Goal: Task Accomplishment & Management: Manage account settings

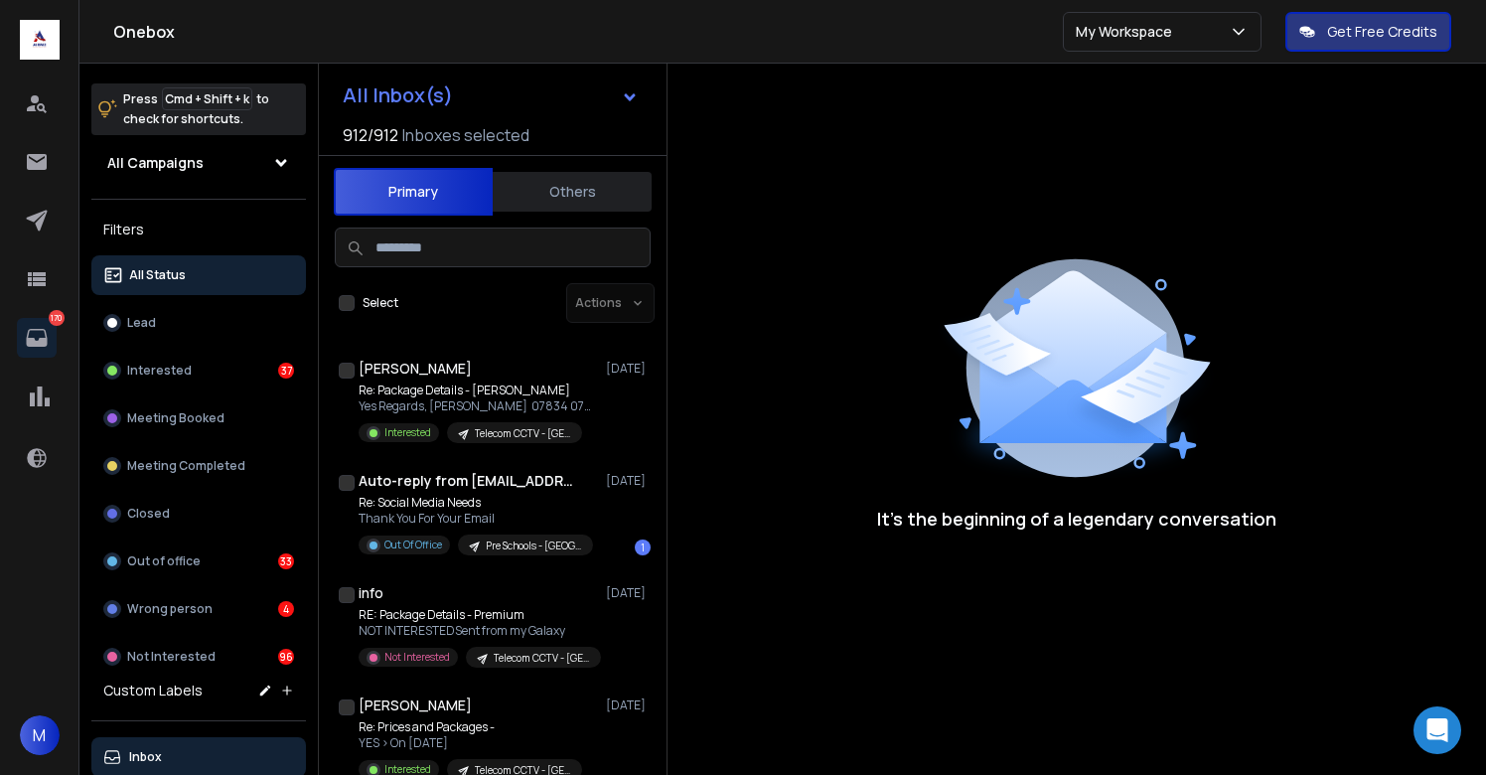
click at [892, 245] on div "It’s the beginning of a legendary conversation" at bounding box center [1077, 393] width 819 height 659
click at [40, 159] on icon at bounding box center [37, 162] width 24 height 24
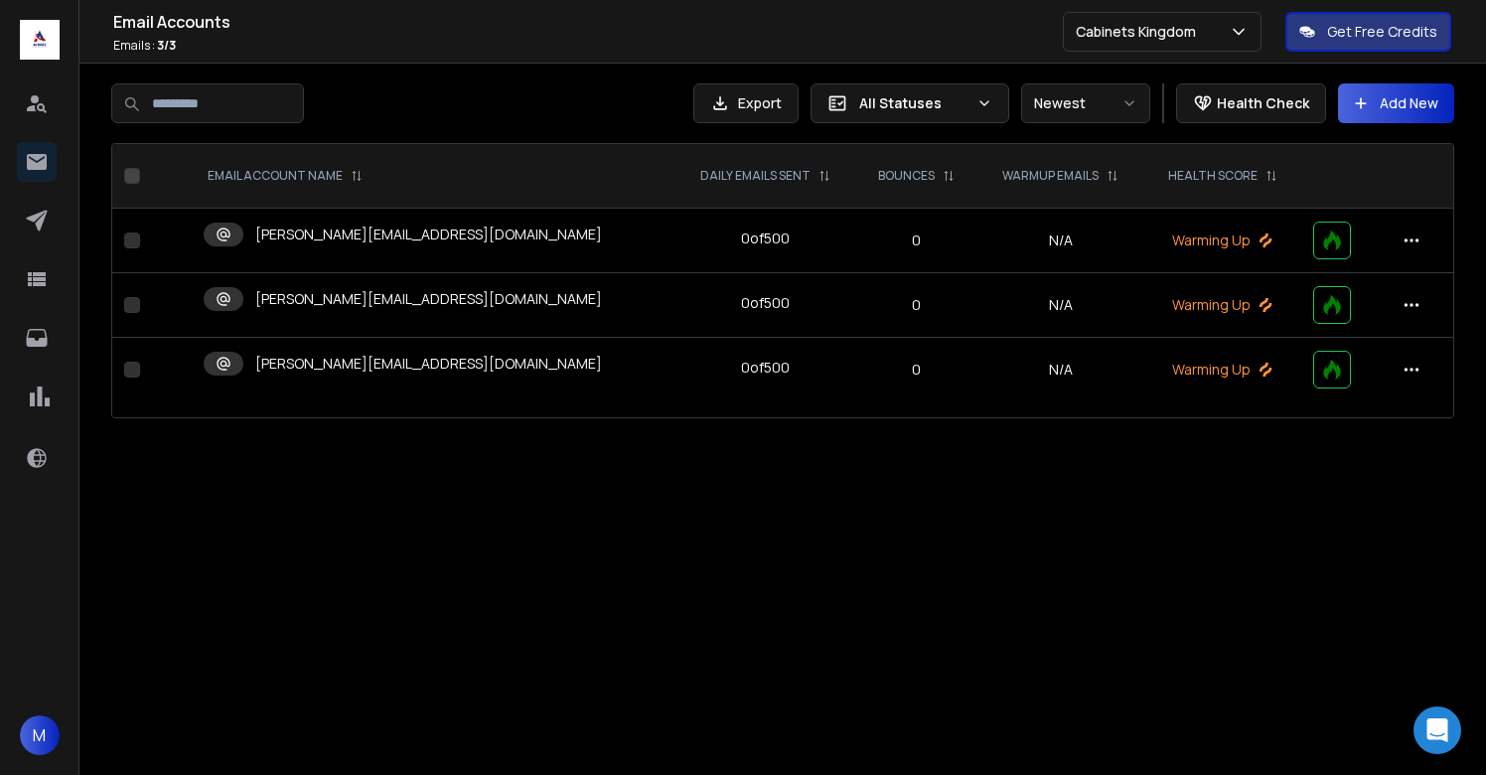
click at [369, 237] on p "m.decker@cabinetskingdom.co.uk" at bounding box center [428, 235] width 347 height 20
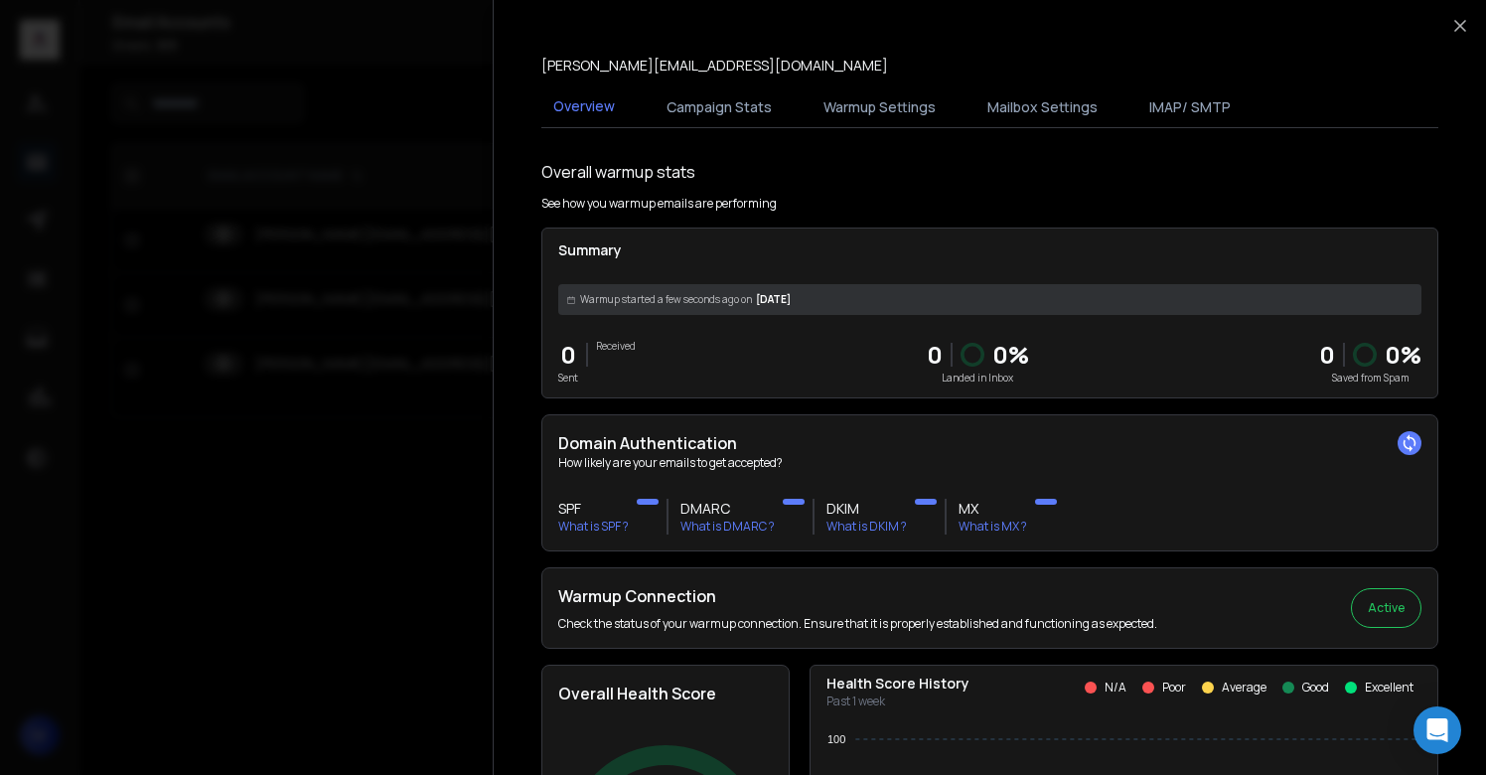
click at [411, 436] on div at bounding box center [743, 387] width 1486 height 775
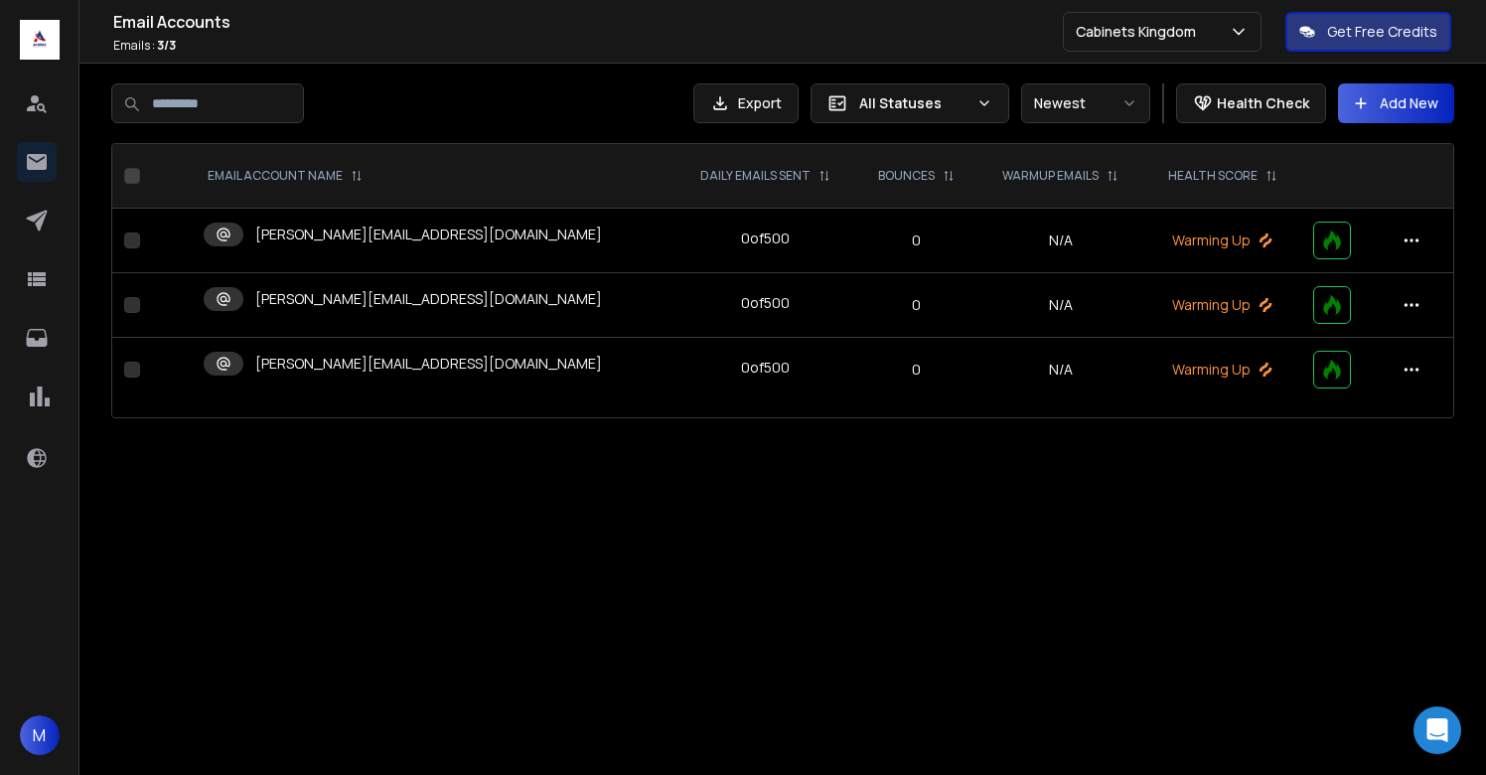
click at [377, 307] on p "[PERSON_NAME][EMAIL_ADDRESS][DOMAIN_NAME]" at bounding box center [428, 299] width 347 height 20
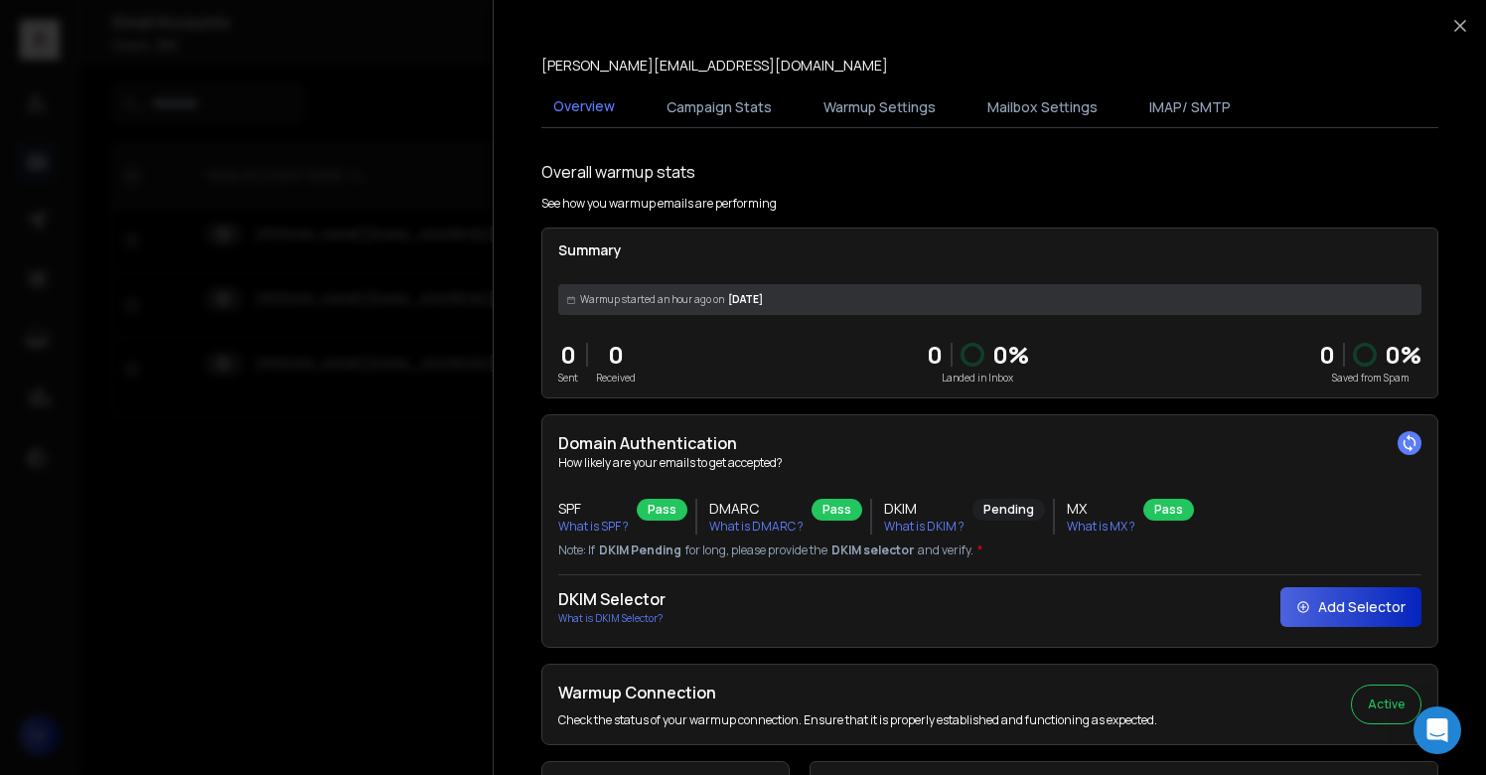
click at [359, 470] on div at bounding box center [743, 387] width 1486 height 775
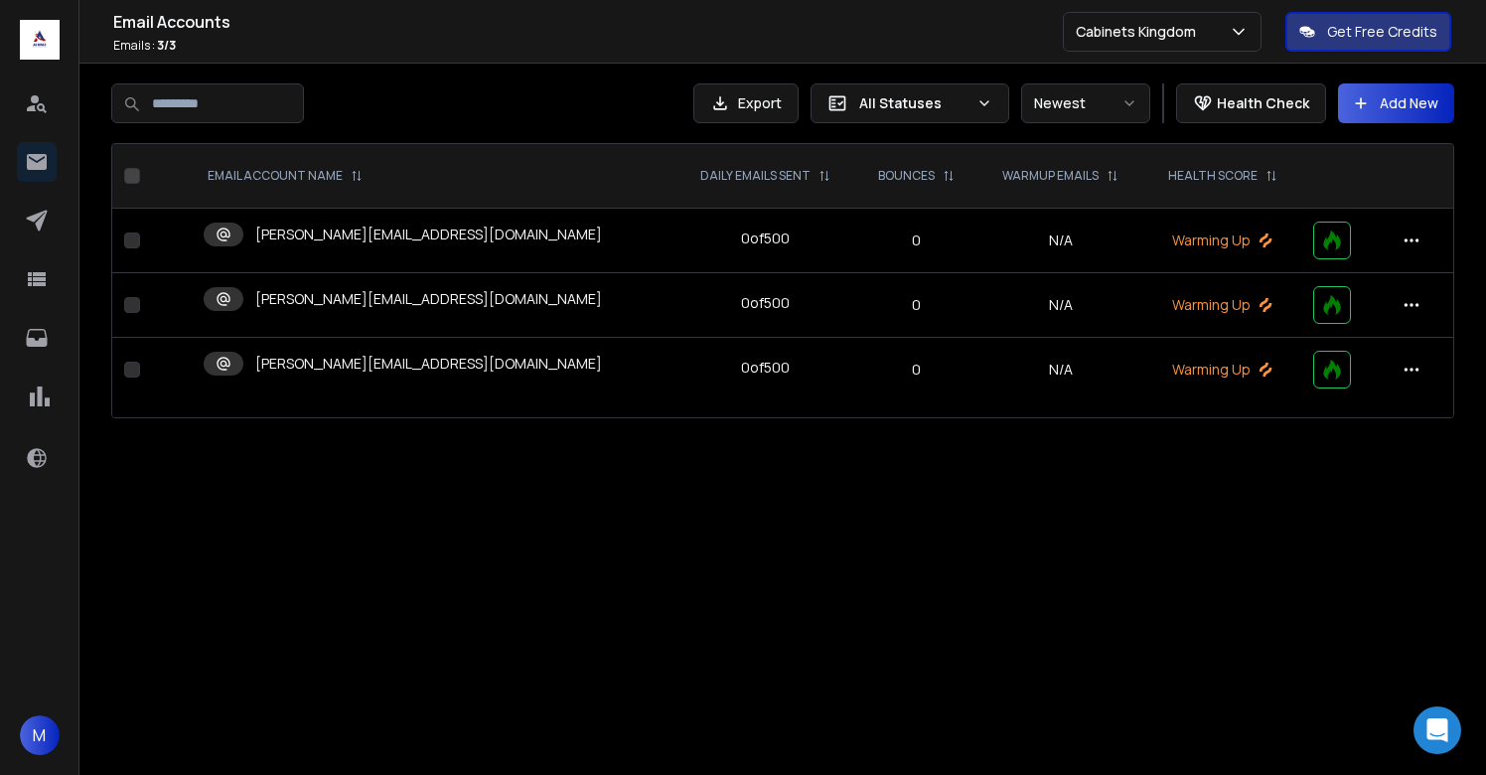
click at [362, 373] on p "[PERSON_NAME][EMAIL_ADDRESS][DOMAIN_NAME]" at bounding box center [428, 364] width 347 height 20
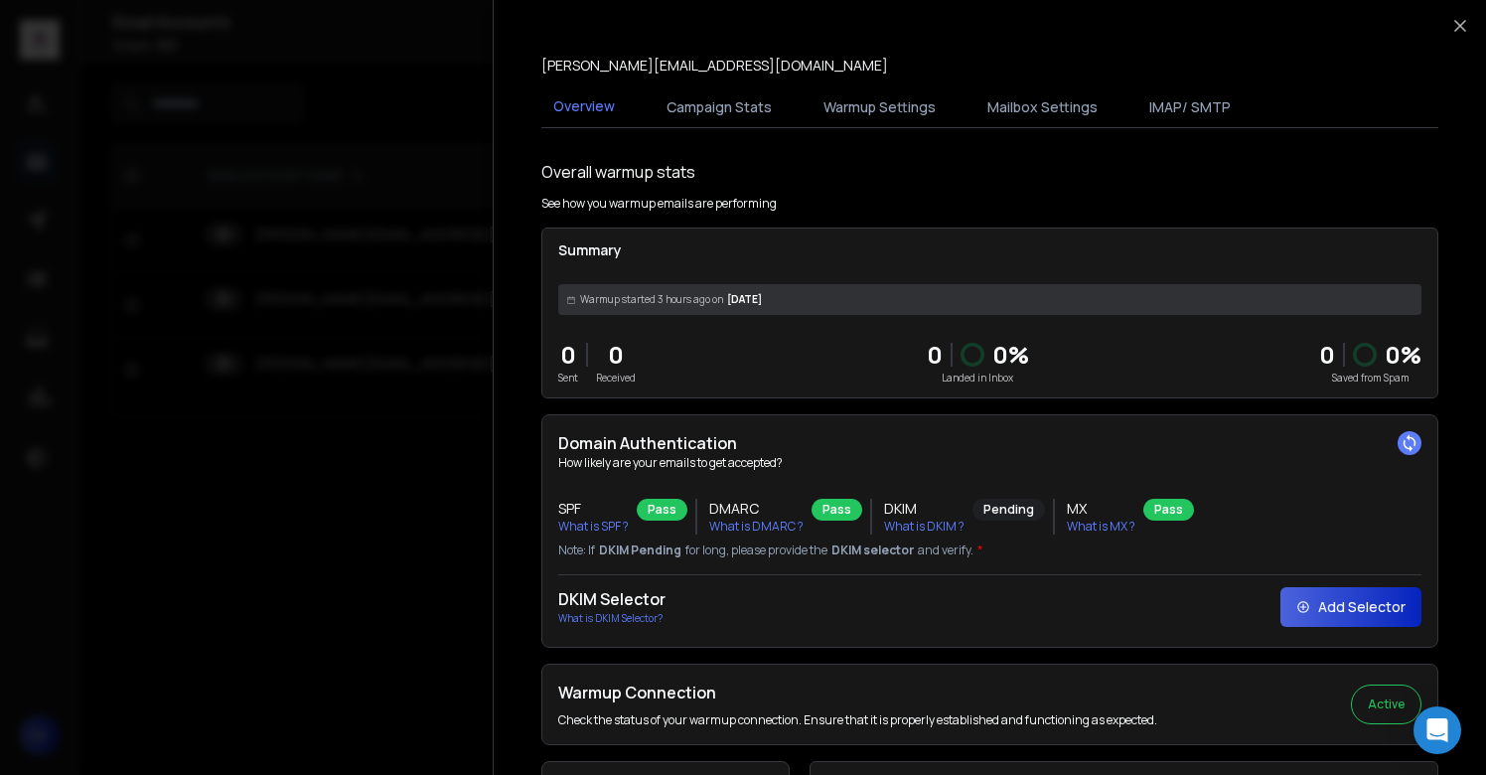
click at [357, 431] on div at bounding box center [743, 387] width 1486 height 775
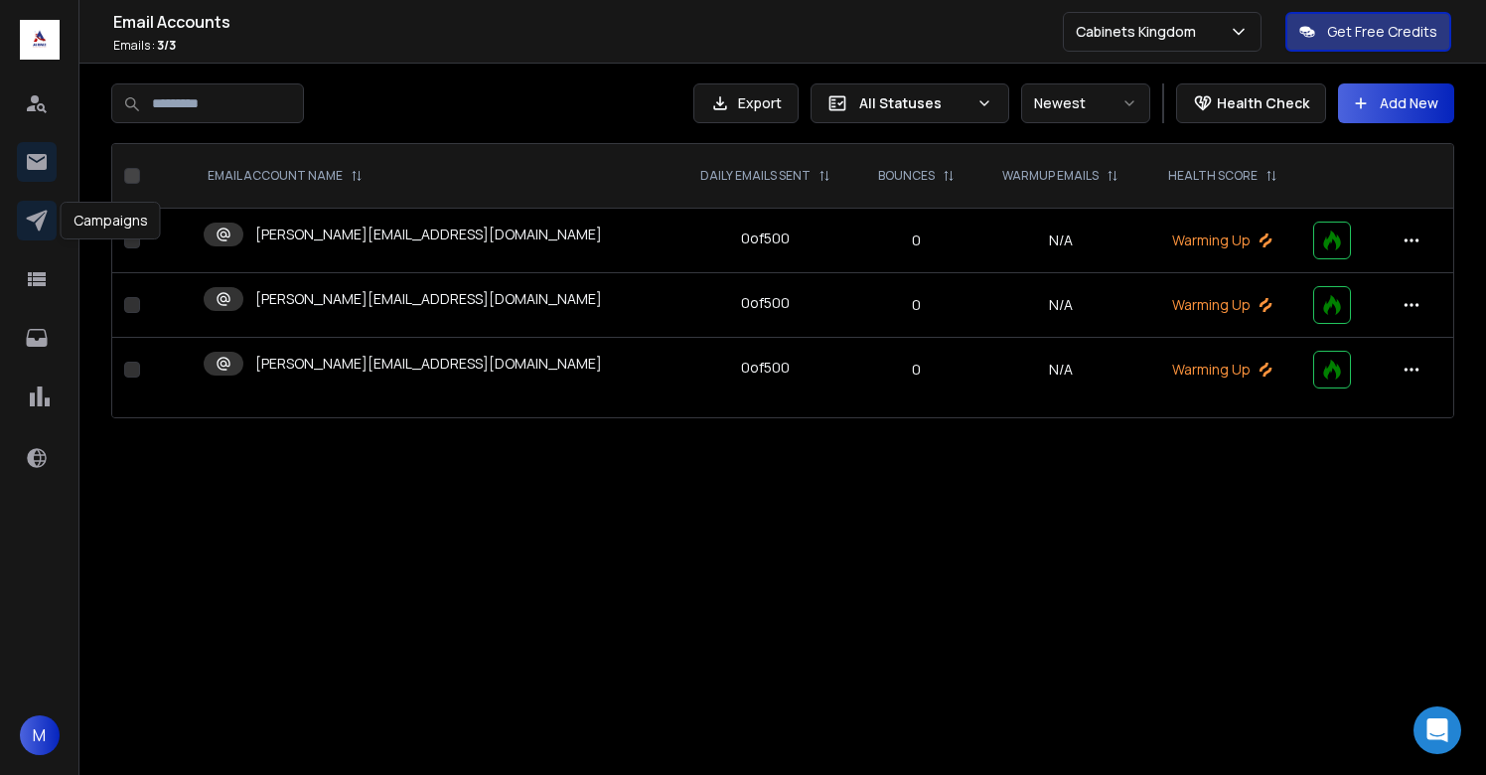
click at [30, 224] on icon at bounding box center [37, 221] width 24 height 24
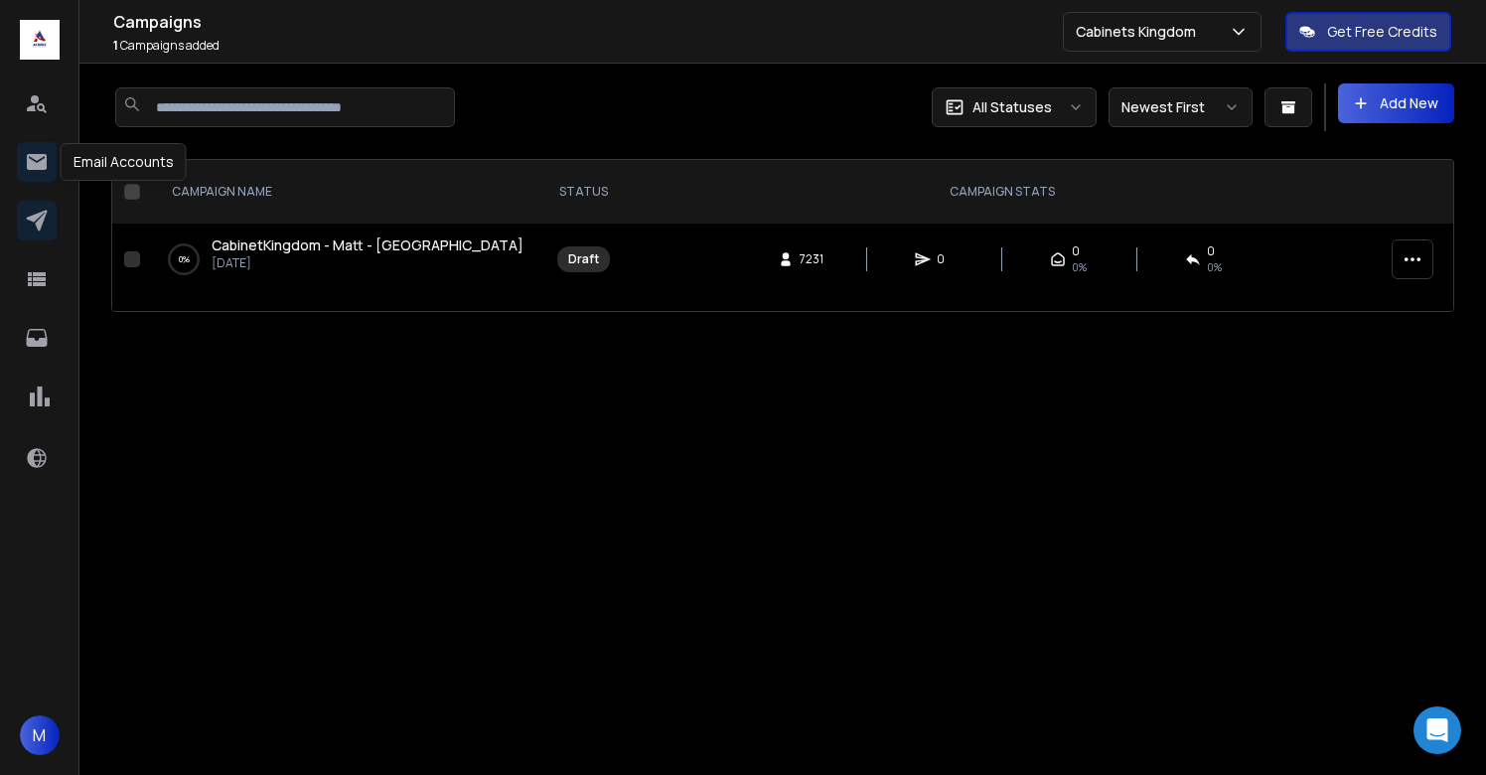
click at [40, 165] on icon at bounding box center [37, 162] width 20 height 16
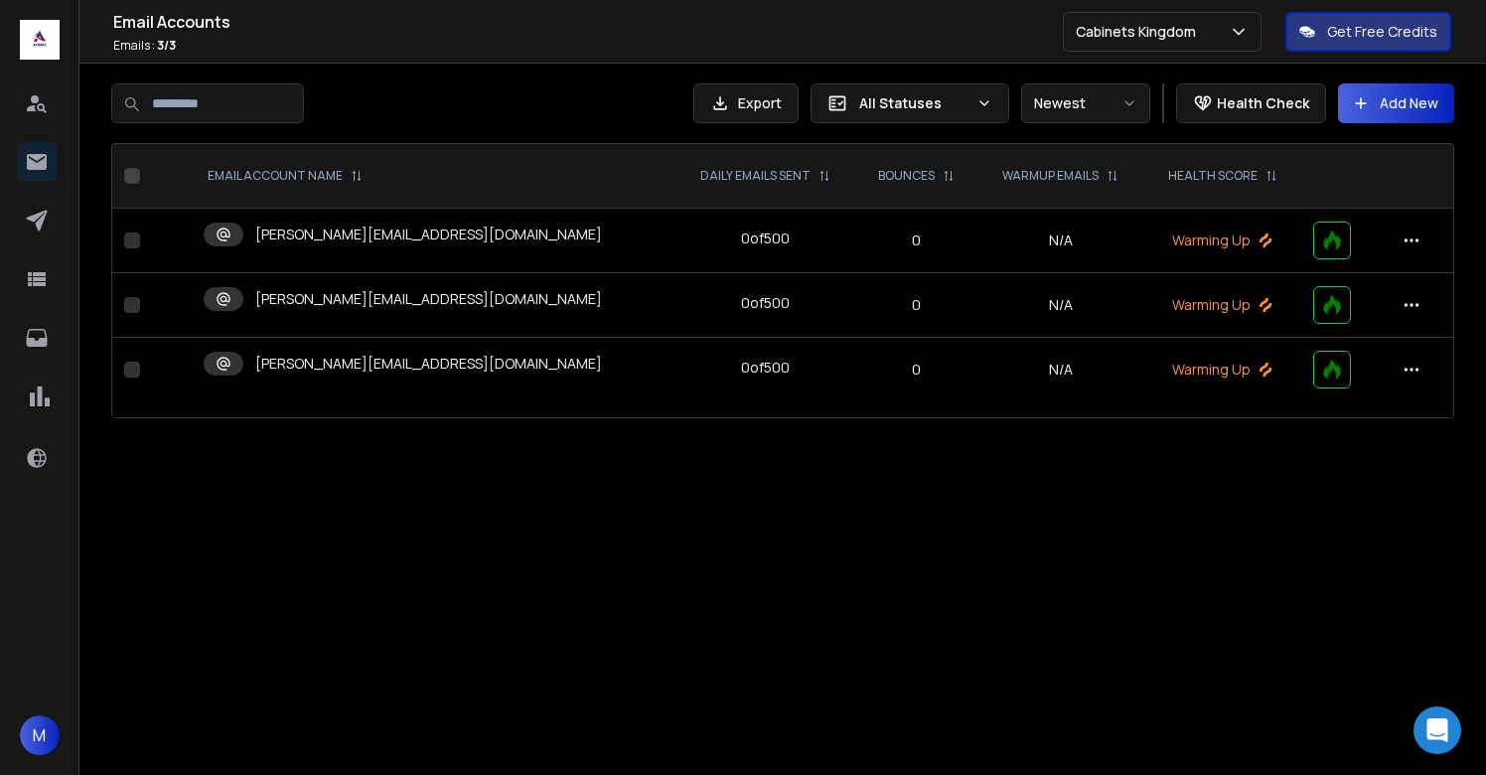
click at [403, 230] on p "[PERSON_NAME][EMAIL_ADDRESS][DOMAIN_NAME]" at bounding box center [428, 235] width 347 height 20
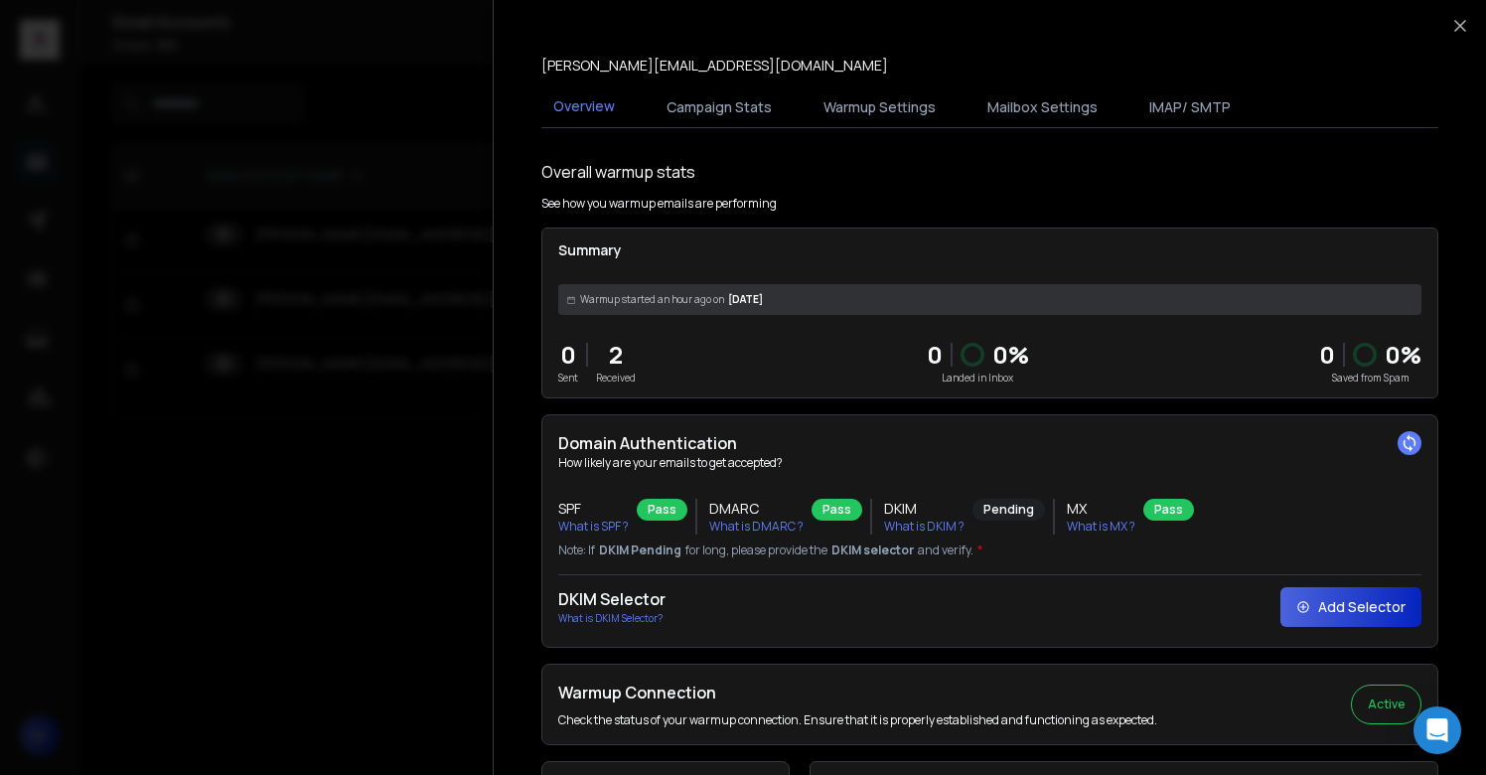
click at [417, 109] on div at bounding box center [743, 387] width 1486 height 775
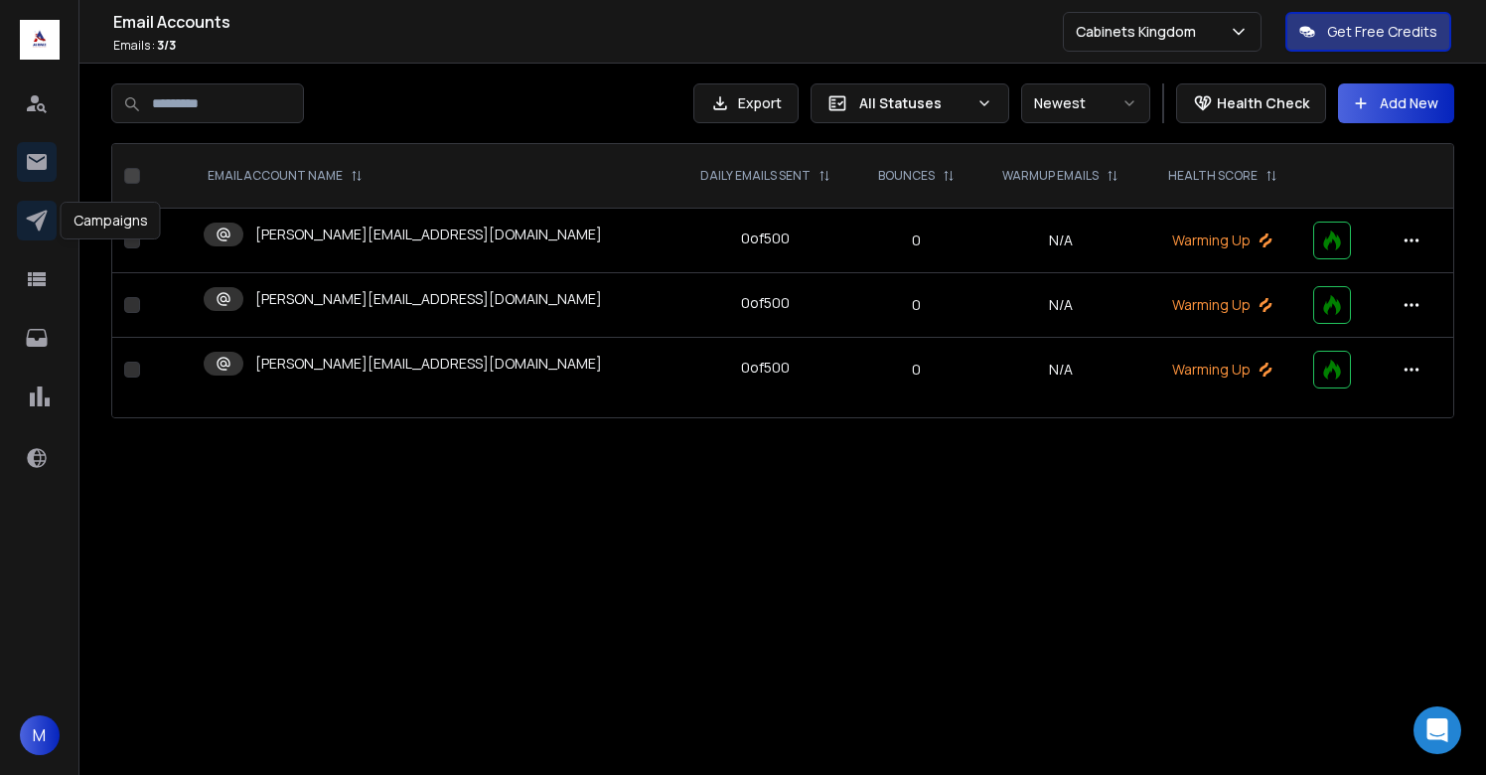
click at [39, 232] on link at bounding box center [37, 221] width 40 height 40
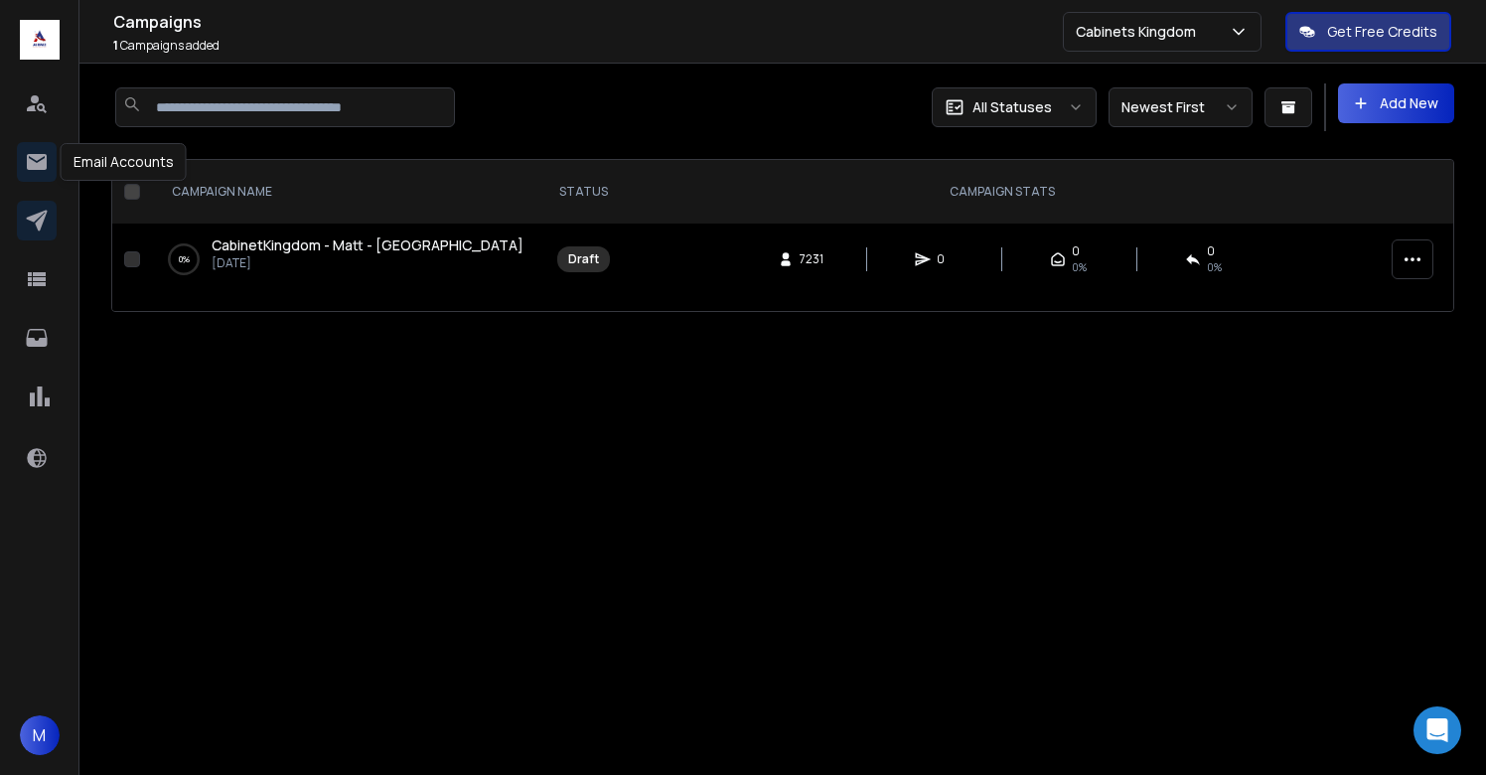
click at [38, 154] on icon at bounding box center [37, 162] width 20 height 16
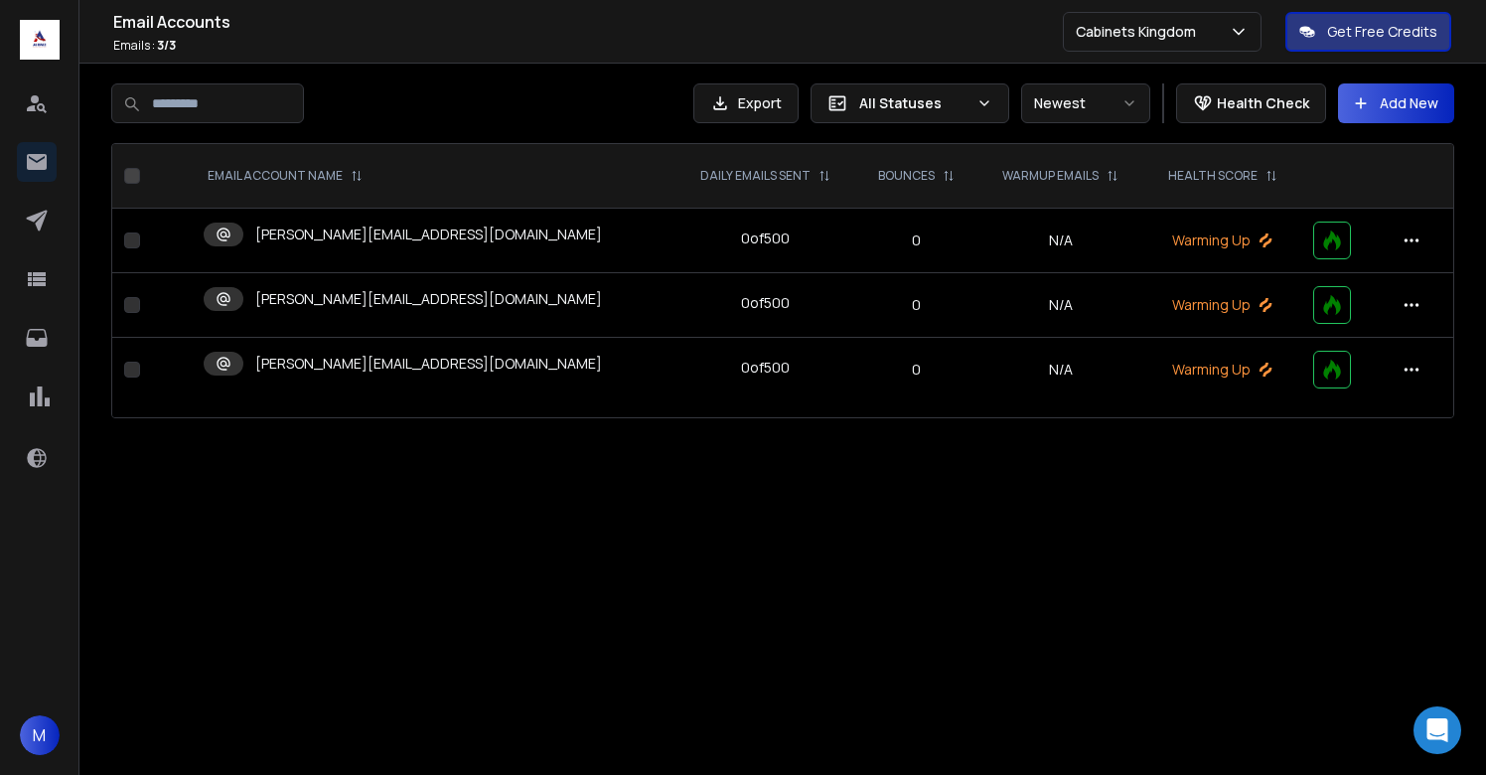
click at [503, 96] on div at bounding box center [396, 103] width 570 height 40
click at [670, 500] on div "Your warmest leads are on your site – Turn visits into conversations Reach Out …" at bounding box center [743, 387] width 1486 height 775
click at [430, 290] on p "[PERSON_NAME][EMAIL_ADDRESS][DOMAIN_NAME]" at bounding box center [428, 299] width 347 height 20
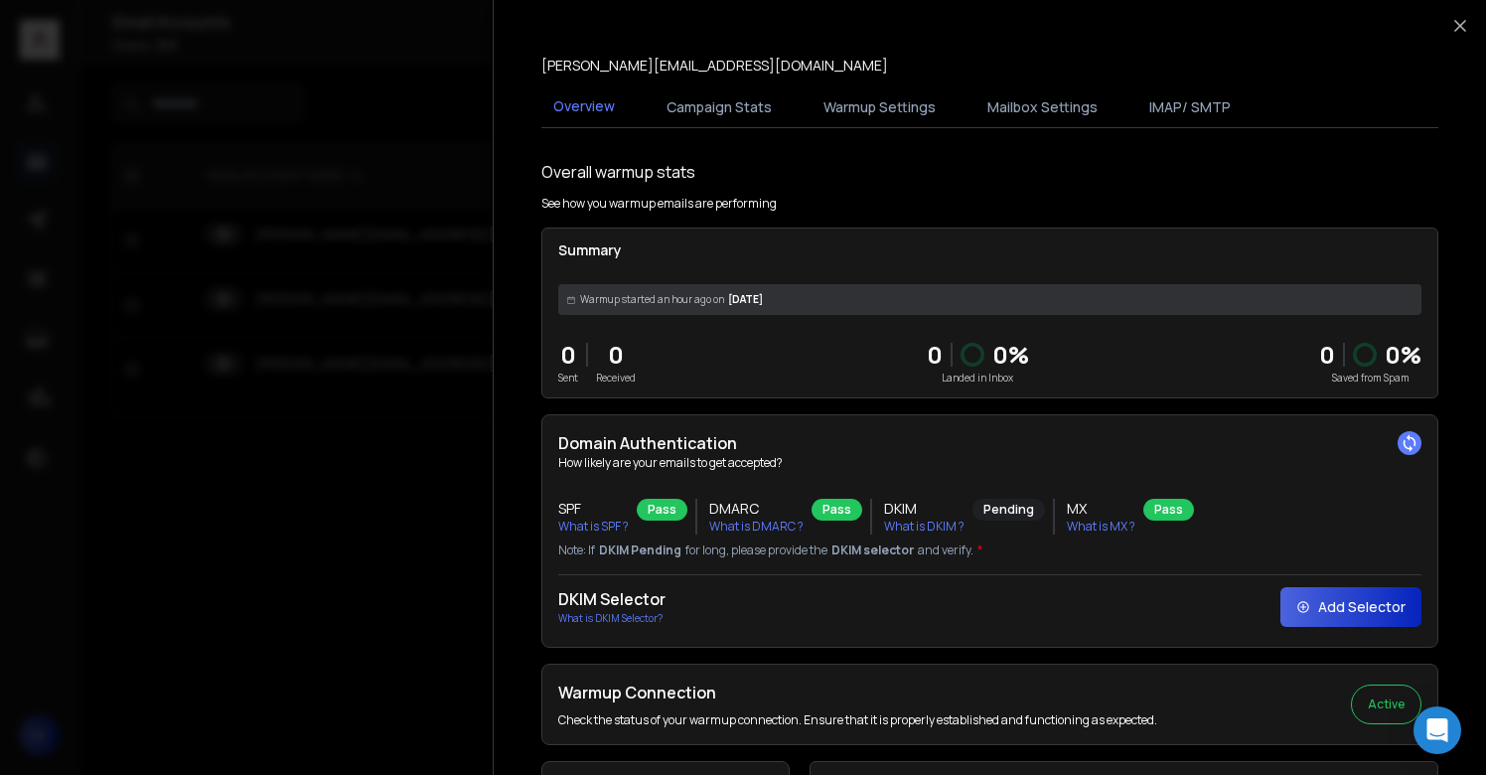
click at [428, 173] on div at bounding box center [743, 387] width 1486 height 775
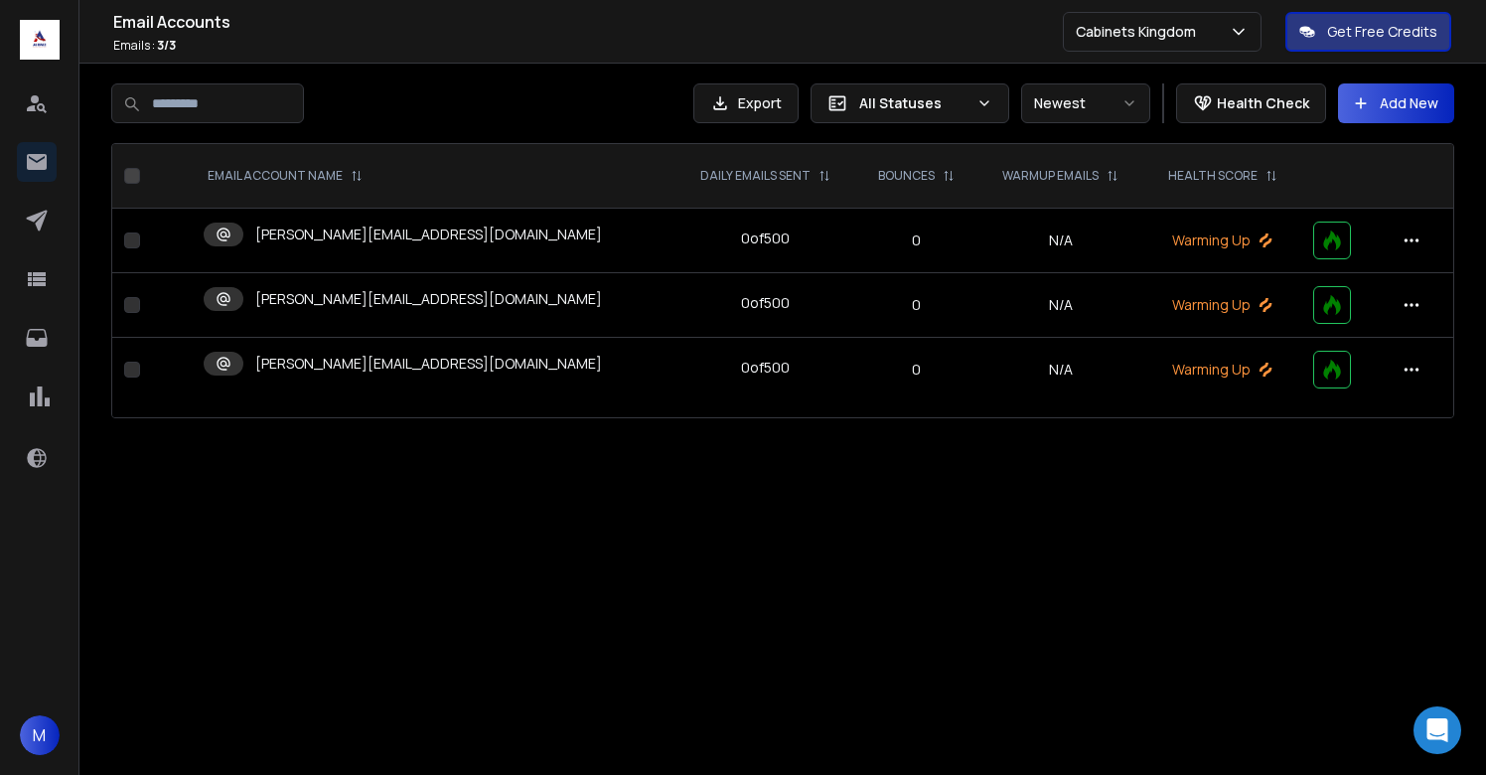
click at [434, 363] on p "[PERSON_NAME][EMAIL_ADDRESS][DOMAIN_NAME]" at bounding box center [428, 364] width 347 height 20
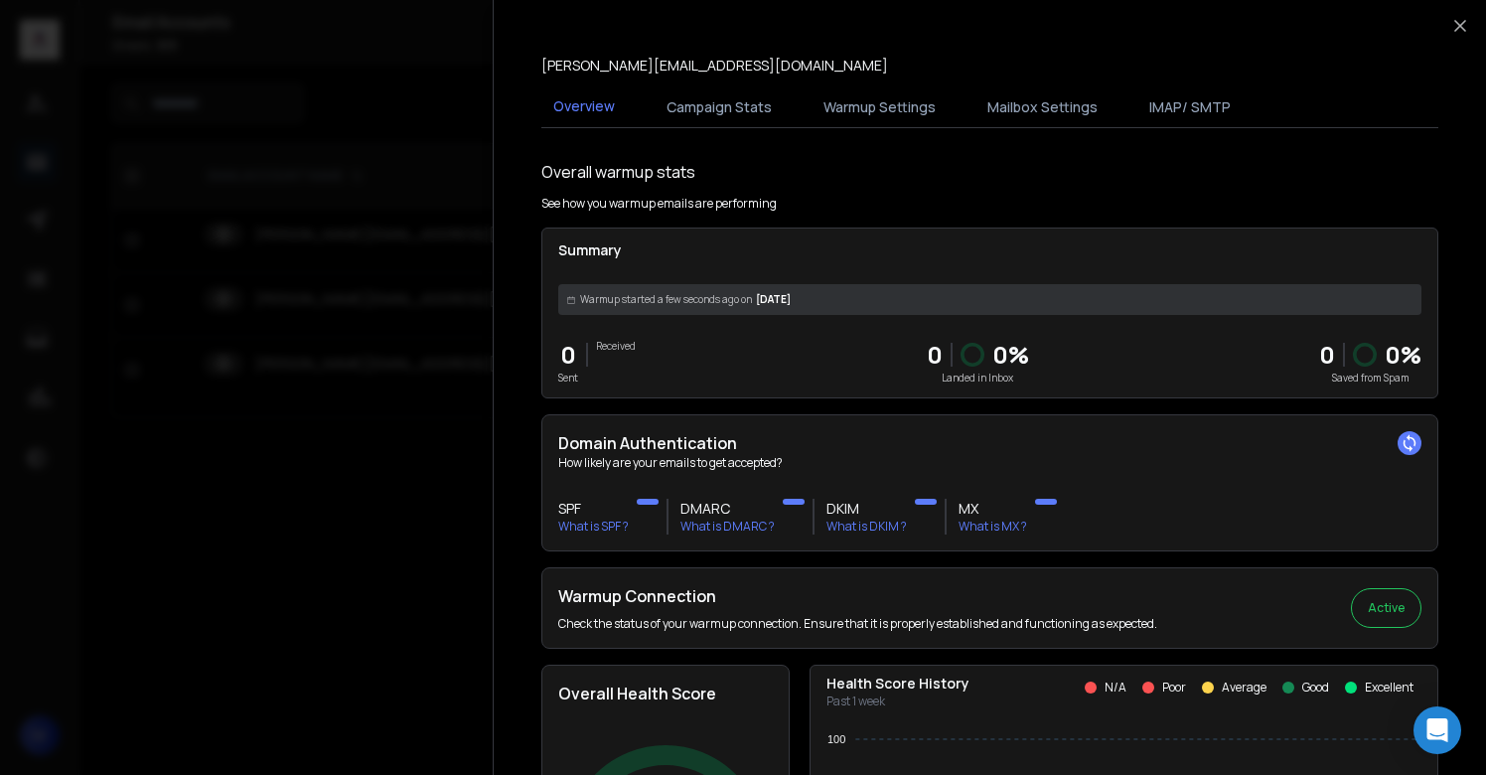
click at [434, 457] on div at bounding box center [743, 387] width 1486 height 775
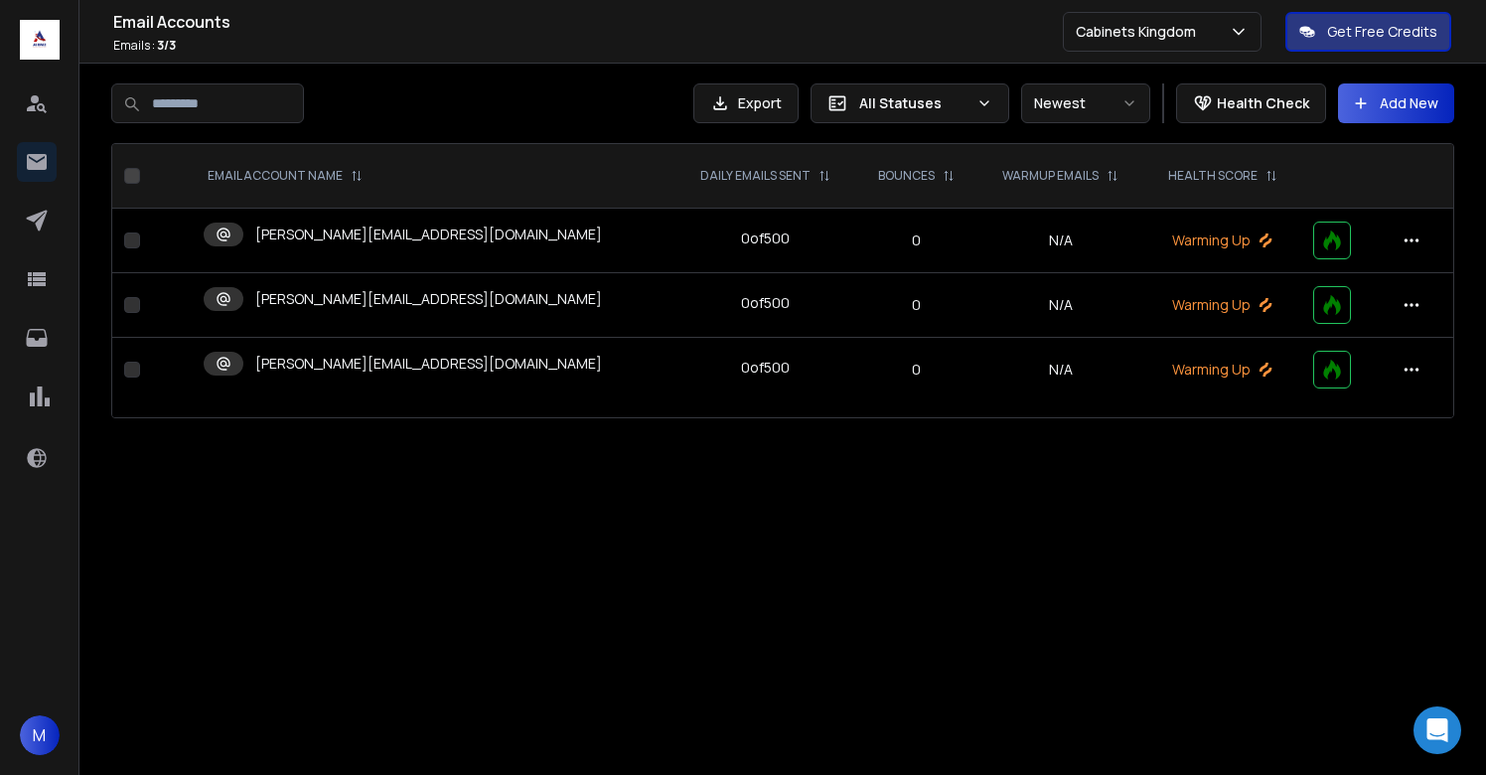
click at [389, 357] on p "[PERSON_NAME][EMAIL_ADDRESS][DOMAIN_NAME]" at bounding box center [428, 364] width 347 height 20
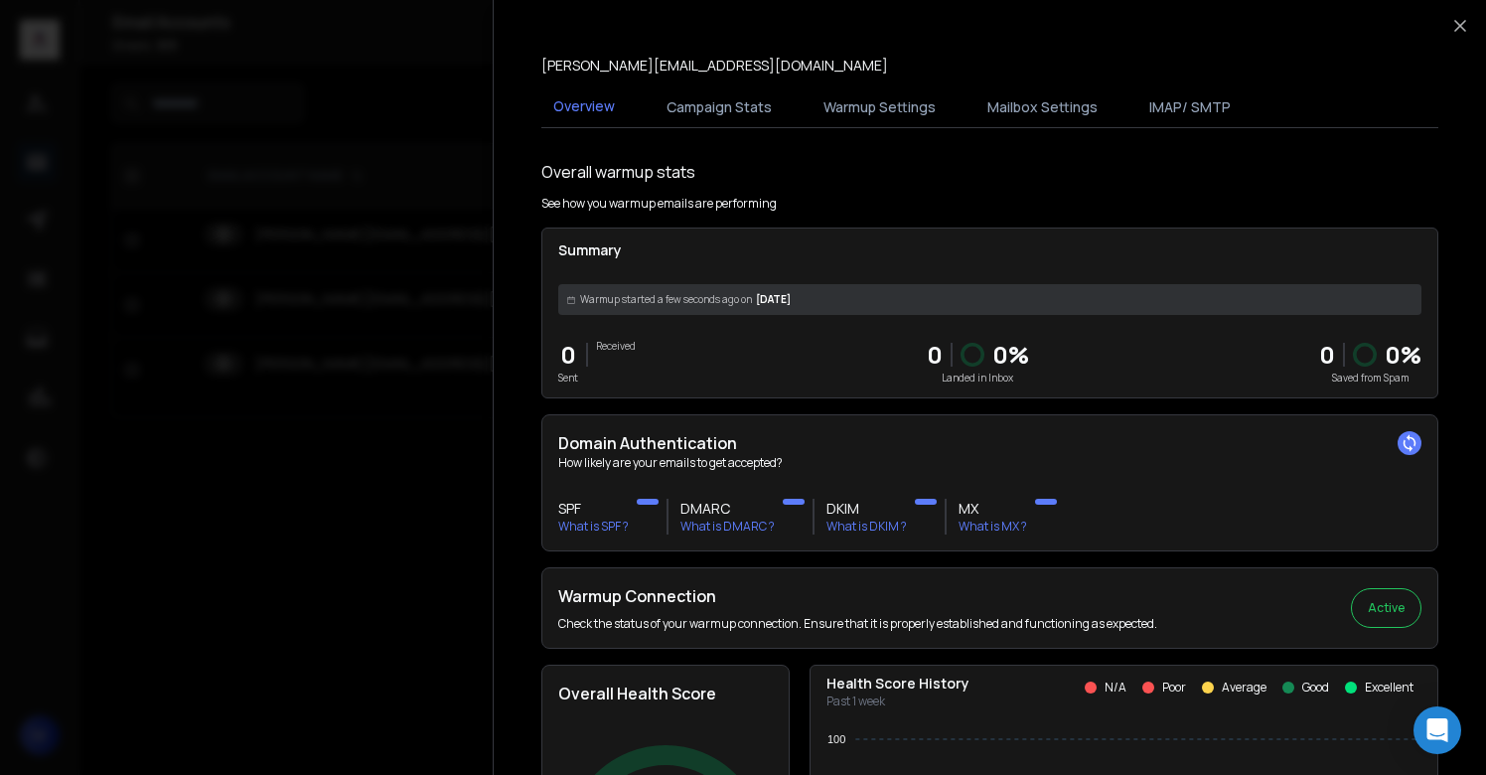
click at [370, 471] on div at bounding box center [743, 387] width 1486 height 775
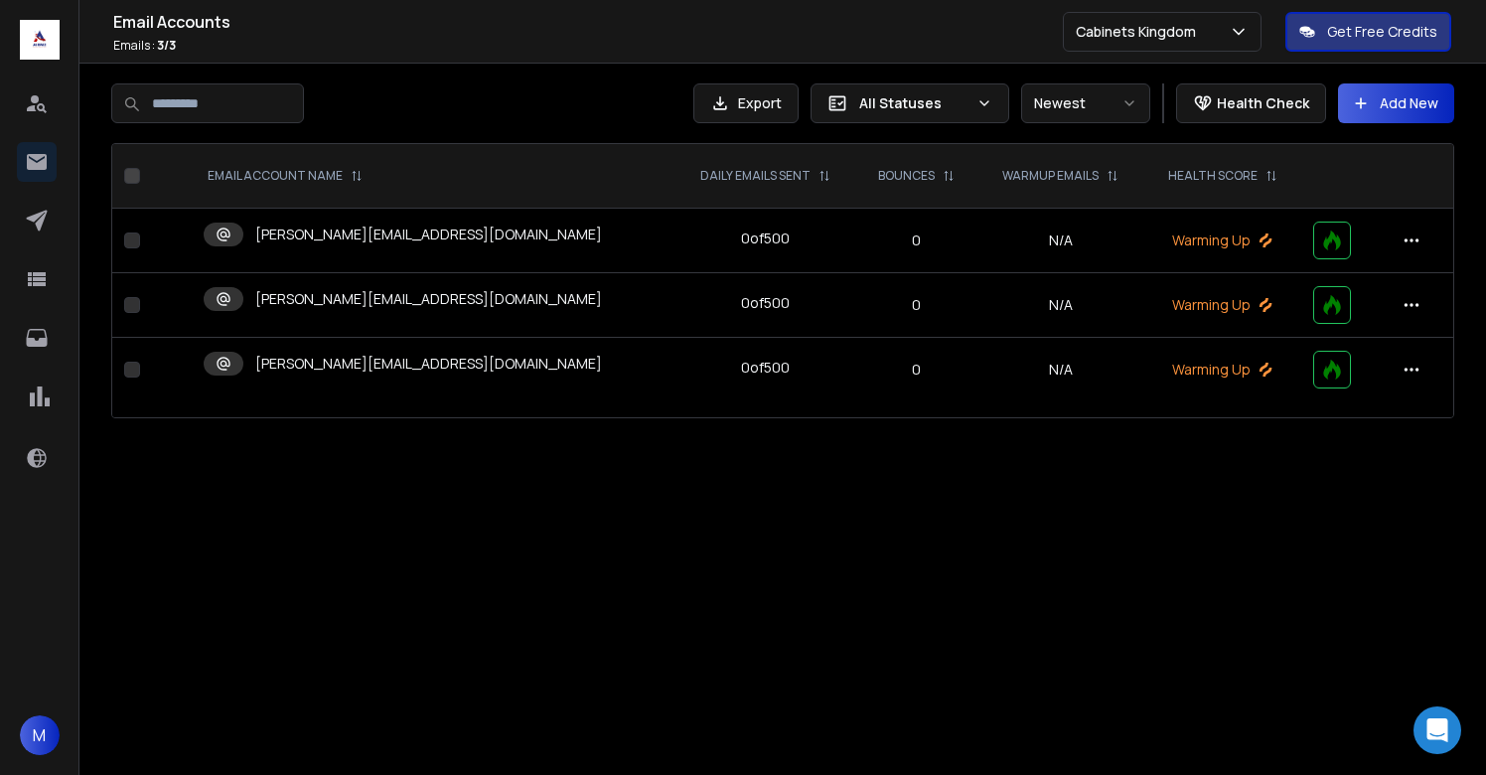
click at [376, 236] on p "[PERSON_NAME][EMAIL_ADDRESS][DOMAIN_NAME]" at bounding box center [428, 235] width 347 height 20
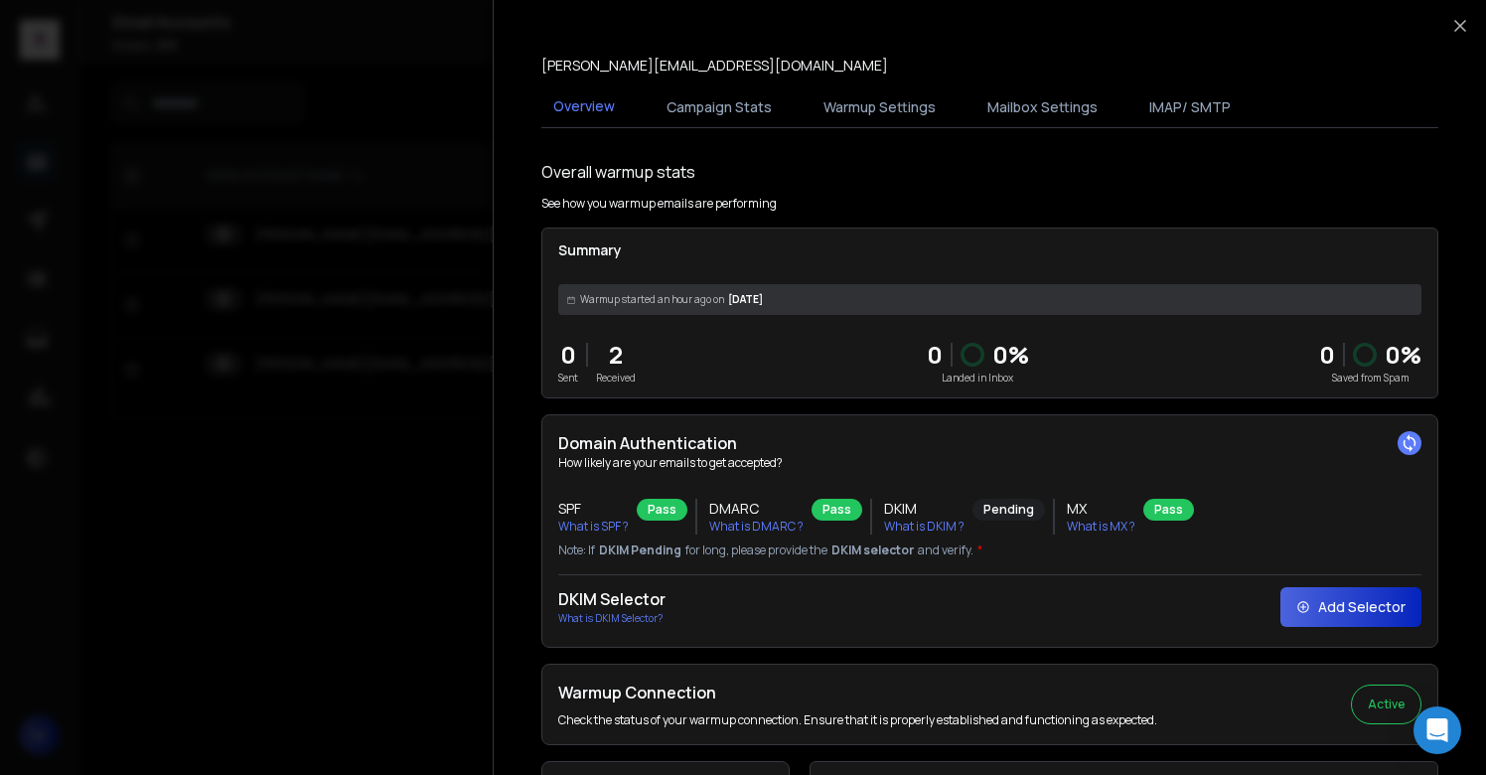
click at [387, 140] on div at bounding box center [743, 387] width 1486 height 775
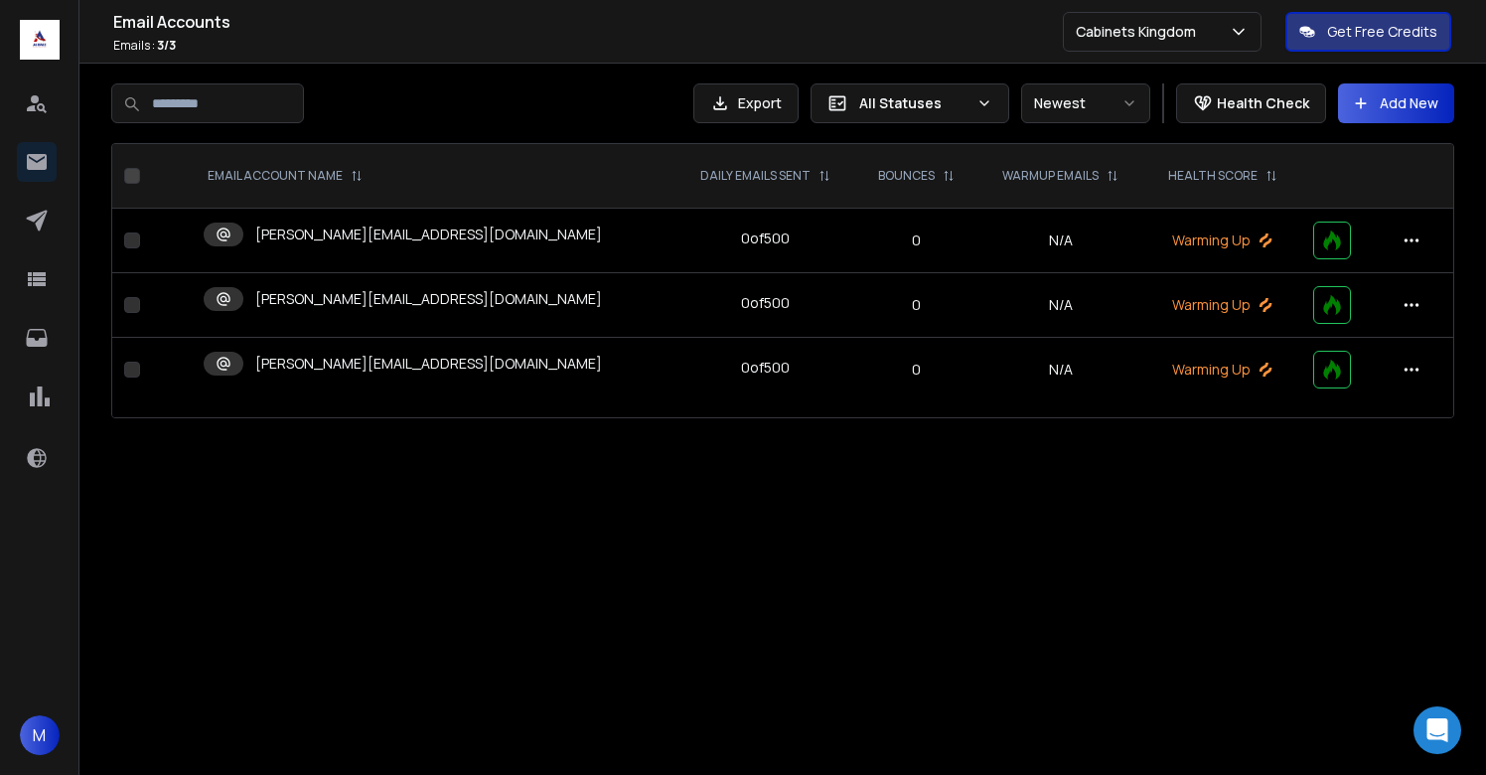
click at [381, 293] on p "[PERSON_NAME][EMAIL_ADDRESS][DOMAIN_NAME]" at bounding box center [428, 299] width 347 height 20
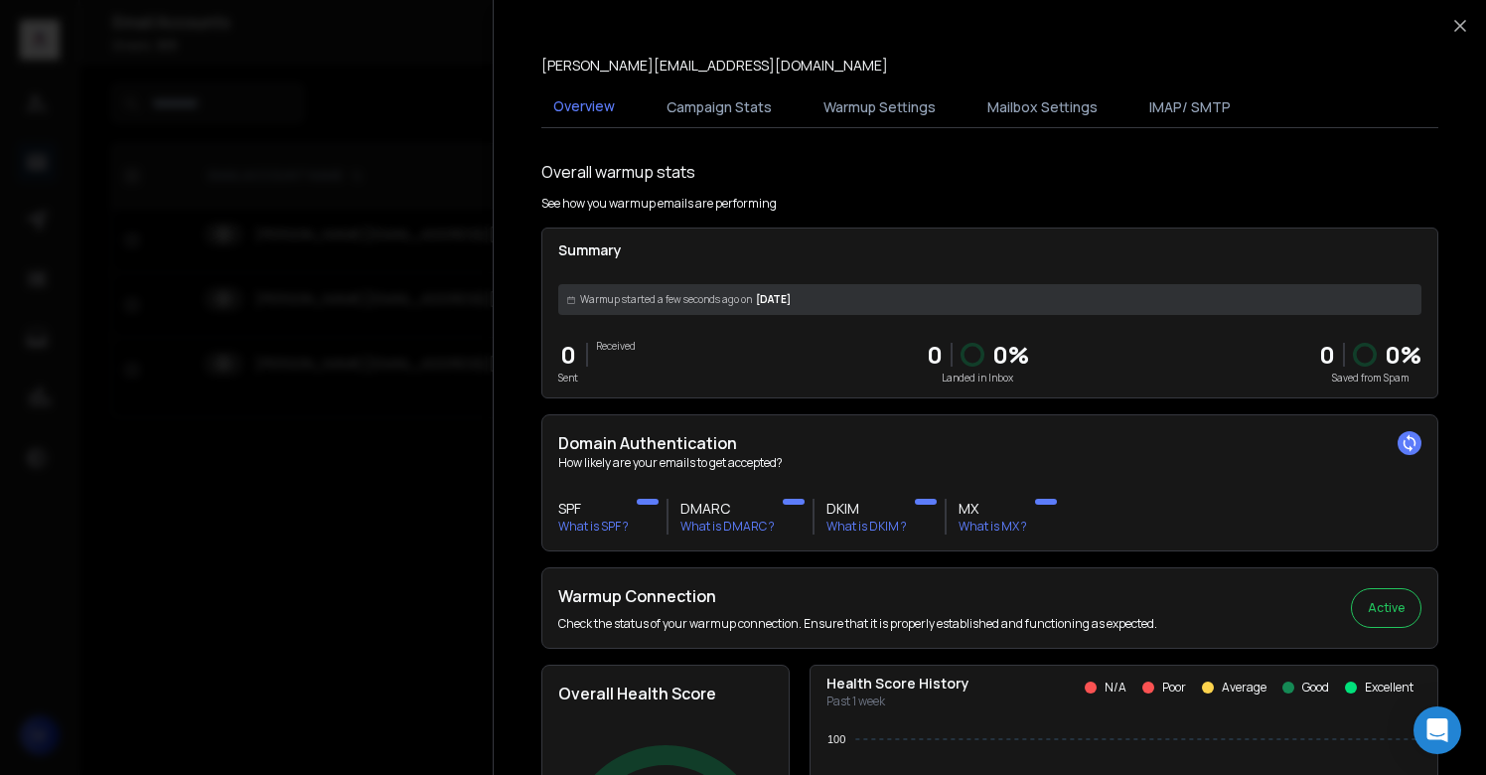
click at [396, 569] on div at bounding box center [743, 387] width 1486 height 775
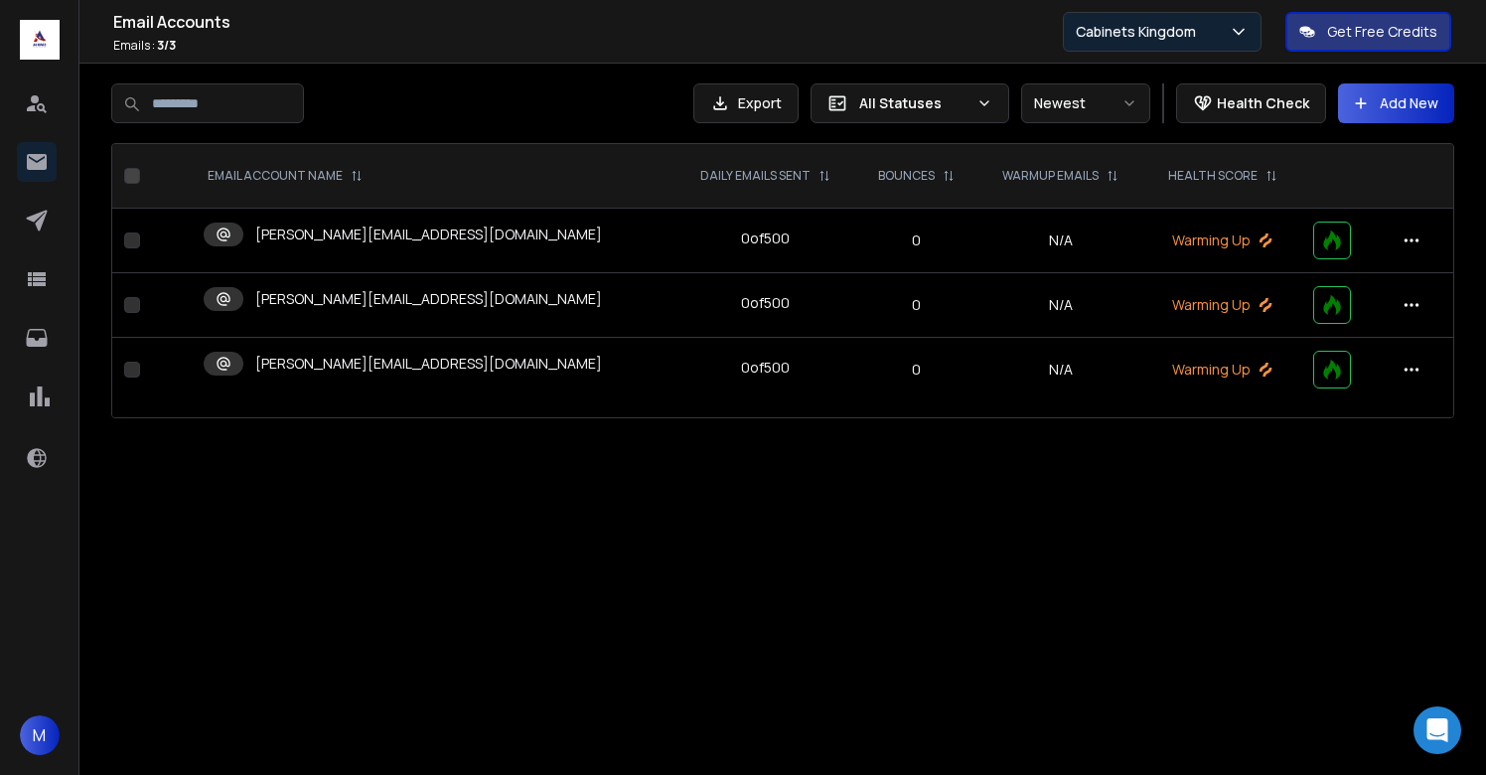
click at [1147, 22] on p "Cabinets Kingdom" at bounding box center [1140, 32] width 128 height 20
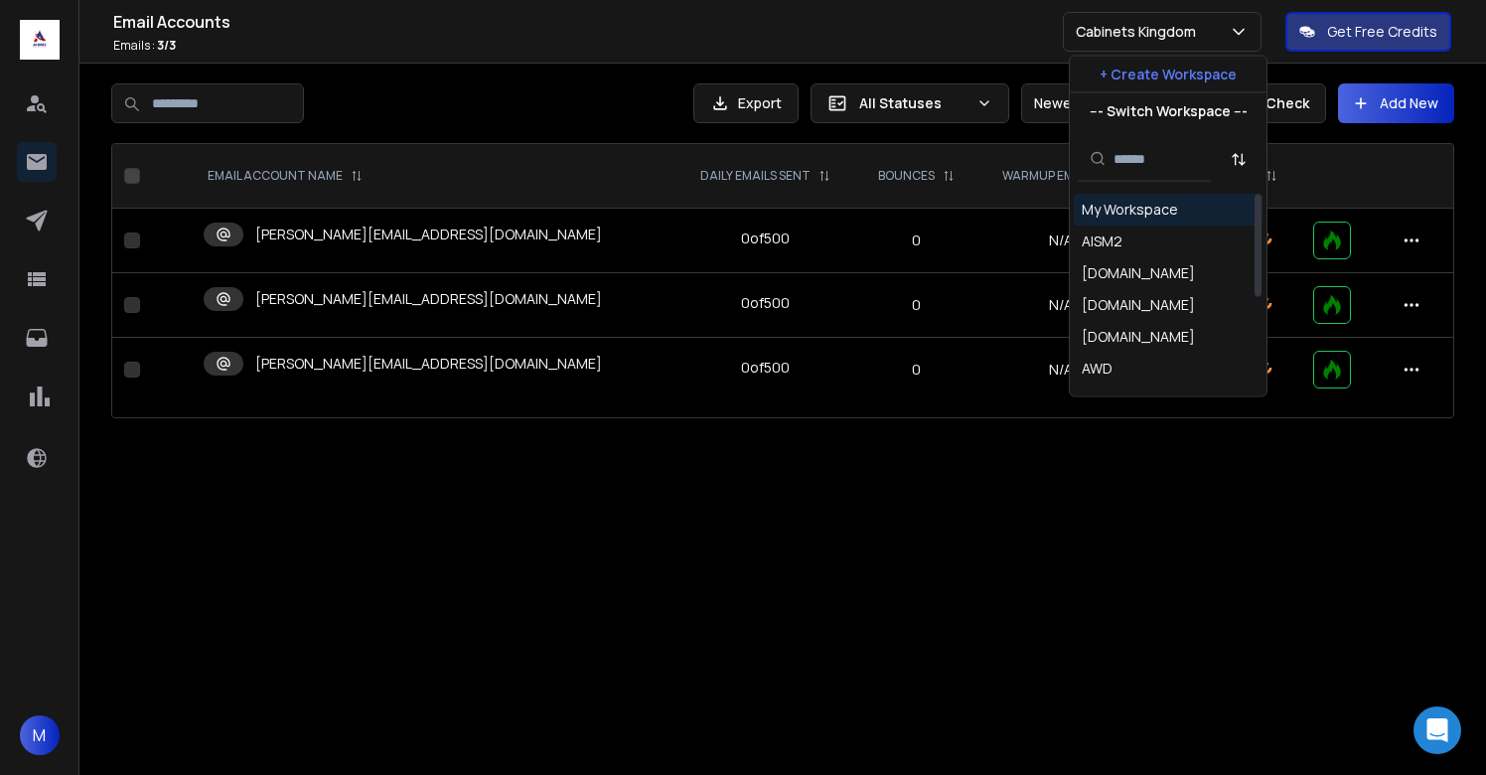
click at [409, 232] on p "[PERSON_NAME][EMAIL_ADDRESS][DOMAIN_NAME]" at bounding box center [428, 235] width 347 height 20
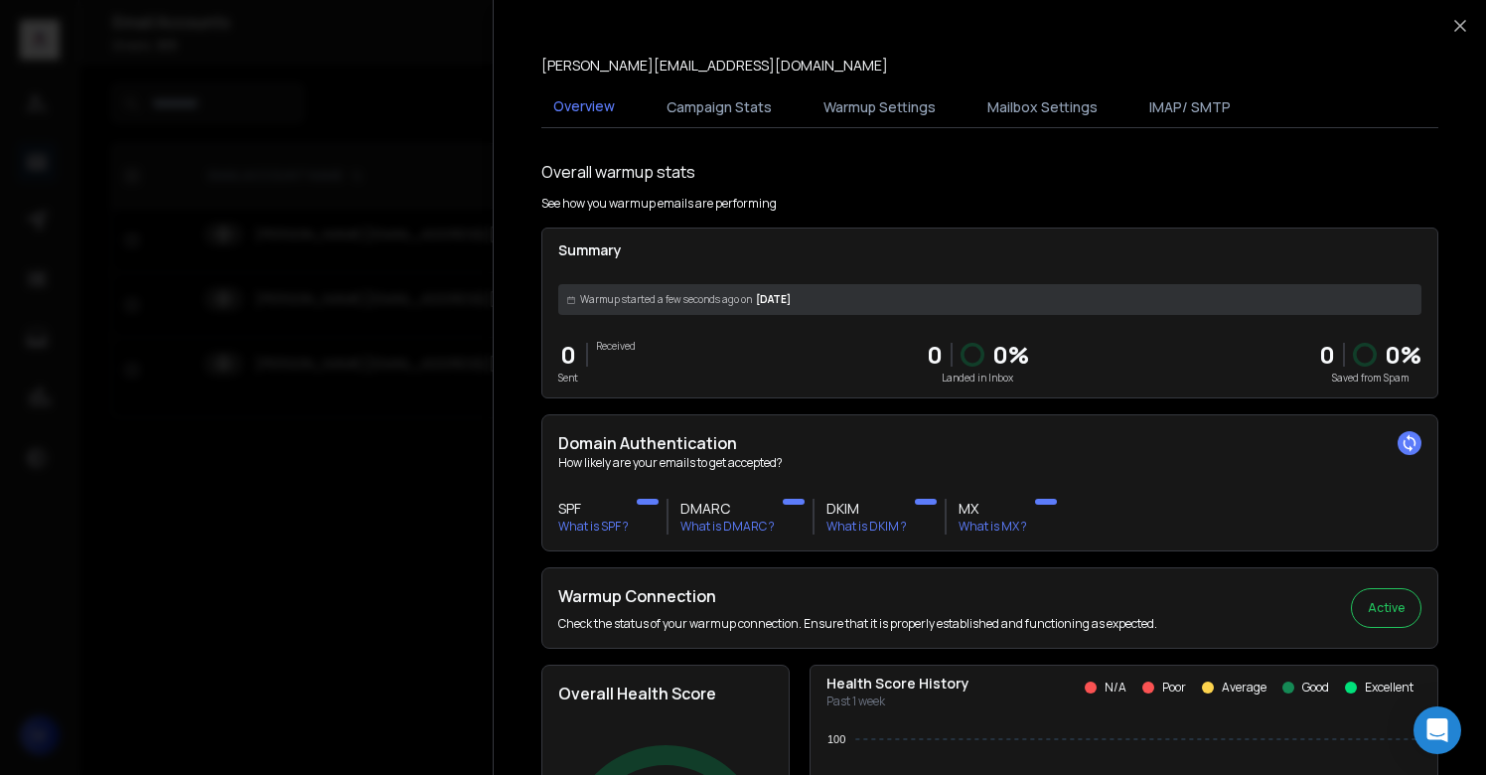
click at [407, 229] on div at bounding box center [743, 387] width 1486 height 775
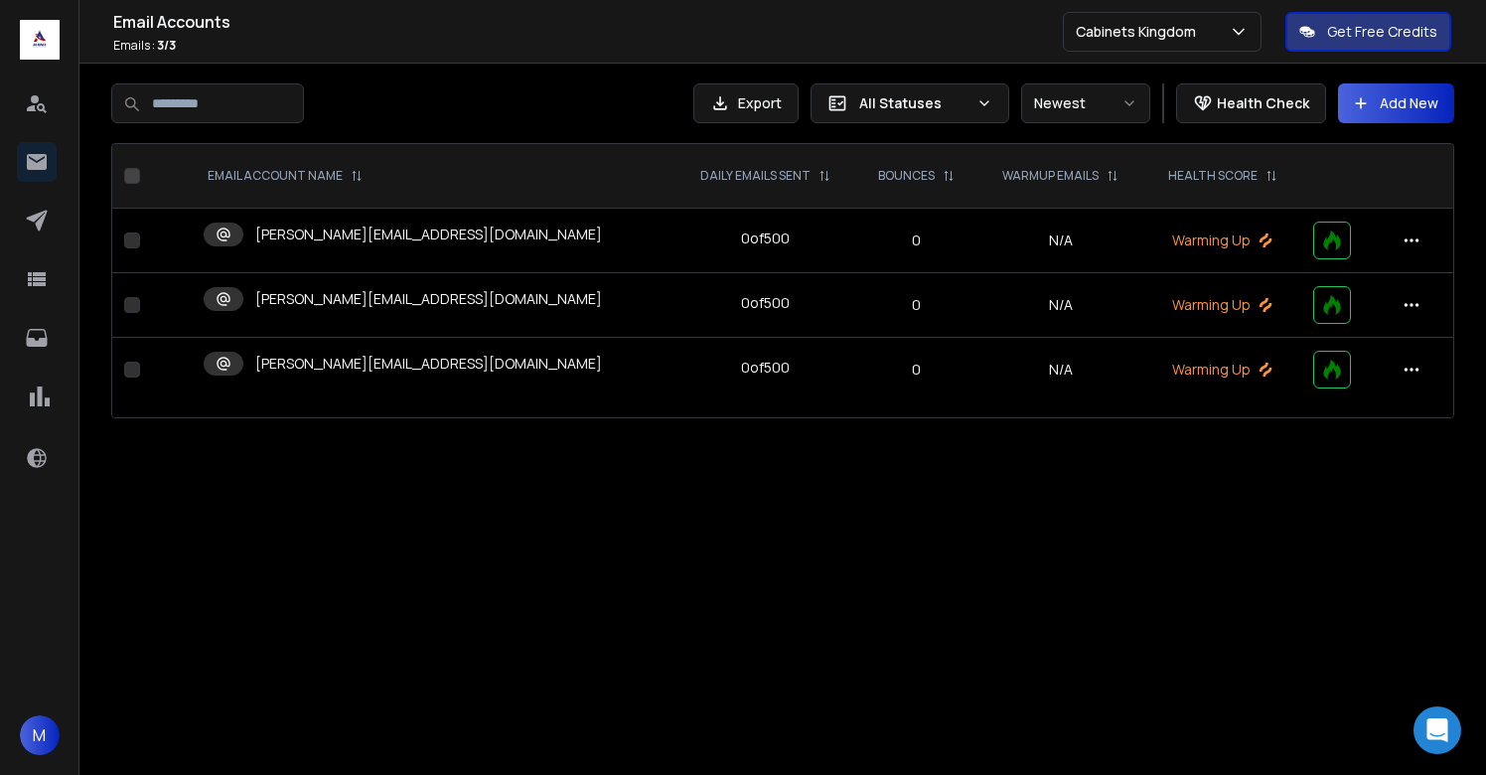
click at [372, 303] on p "[PERSON_NAME][EMAIL_ADDRESS][DOMAIN_NAME]" at bounding box center [428, 299] width 347 height 20
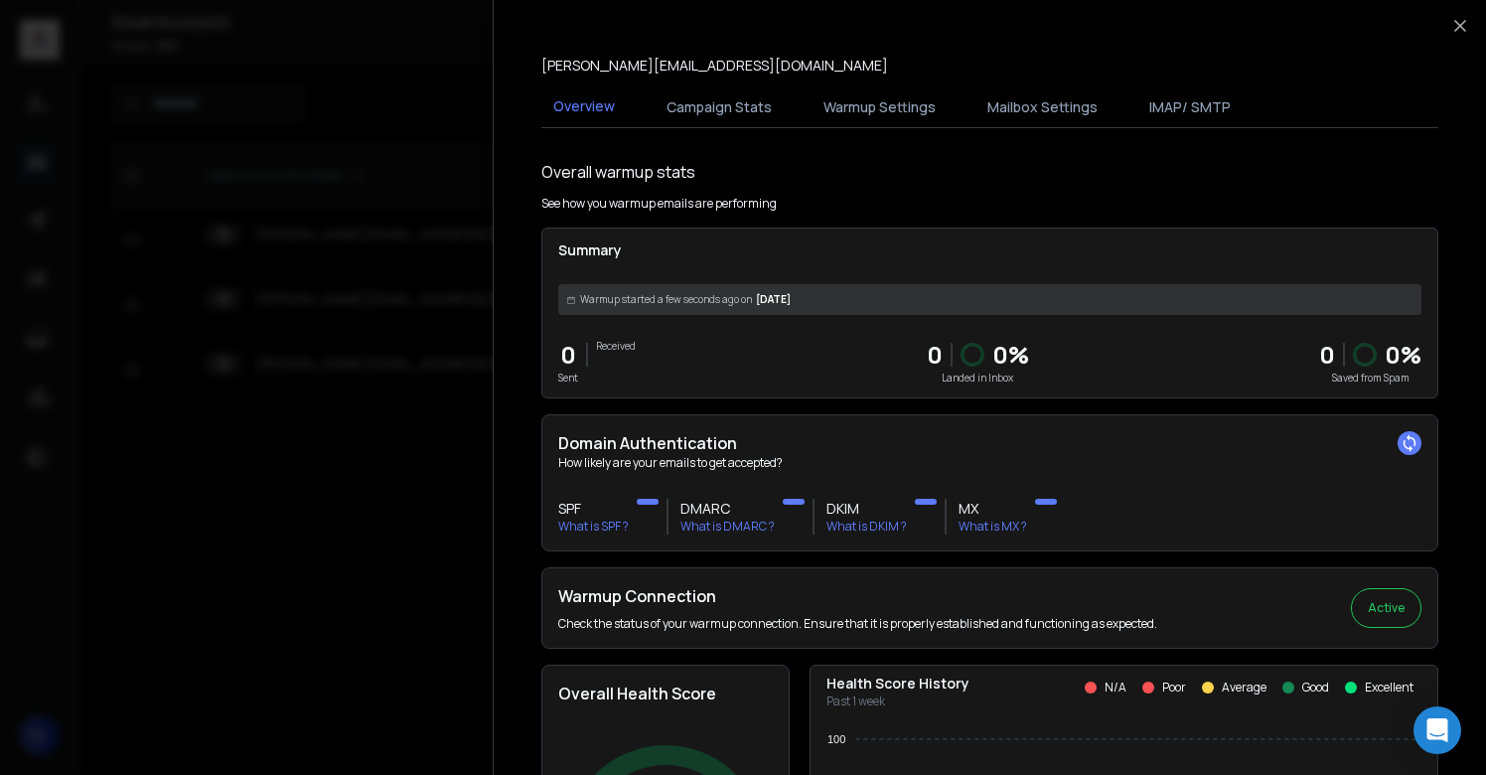
click at [372, 303] on div at bounding box center [743, 387] width 1486 height 775
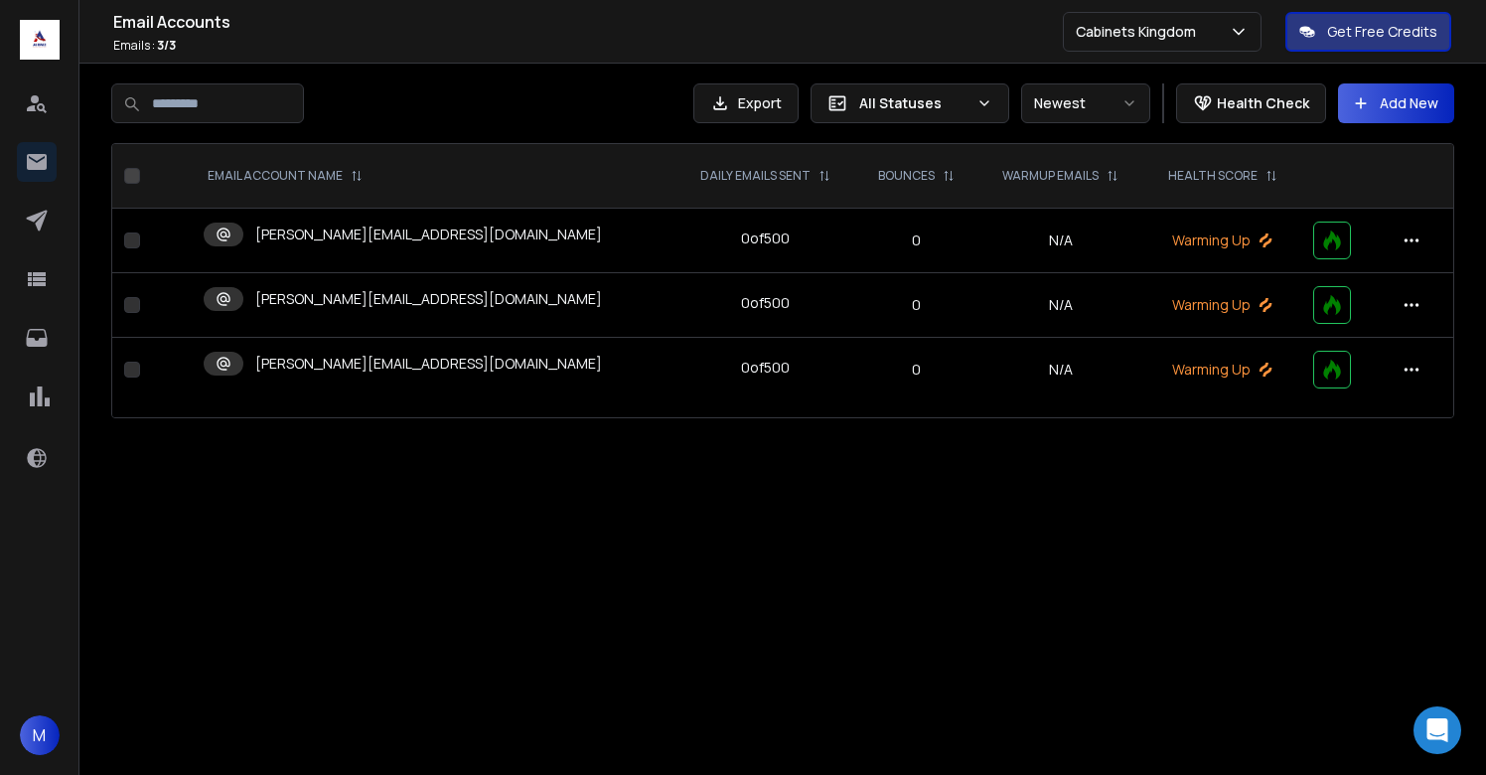
click at [357, 365] on p "[PERSON_NAME][EMAIL_ADDRESS][DOMAIN_NAME]" at bounding box center [428, 364] width 347 height 20
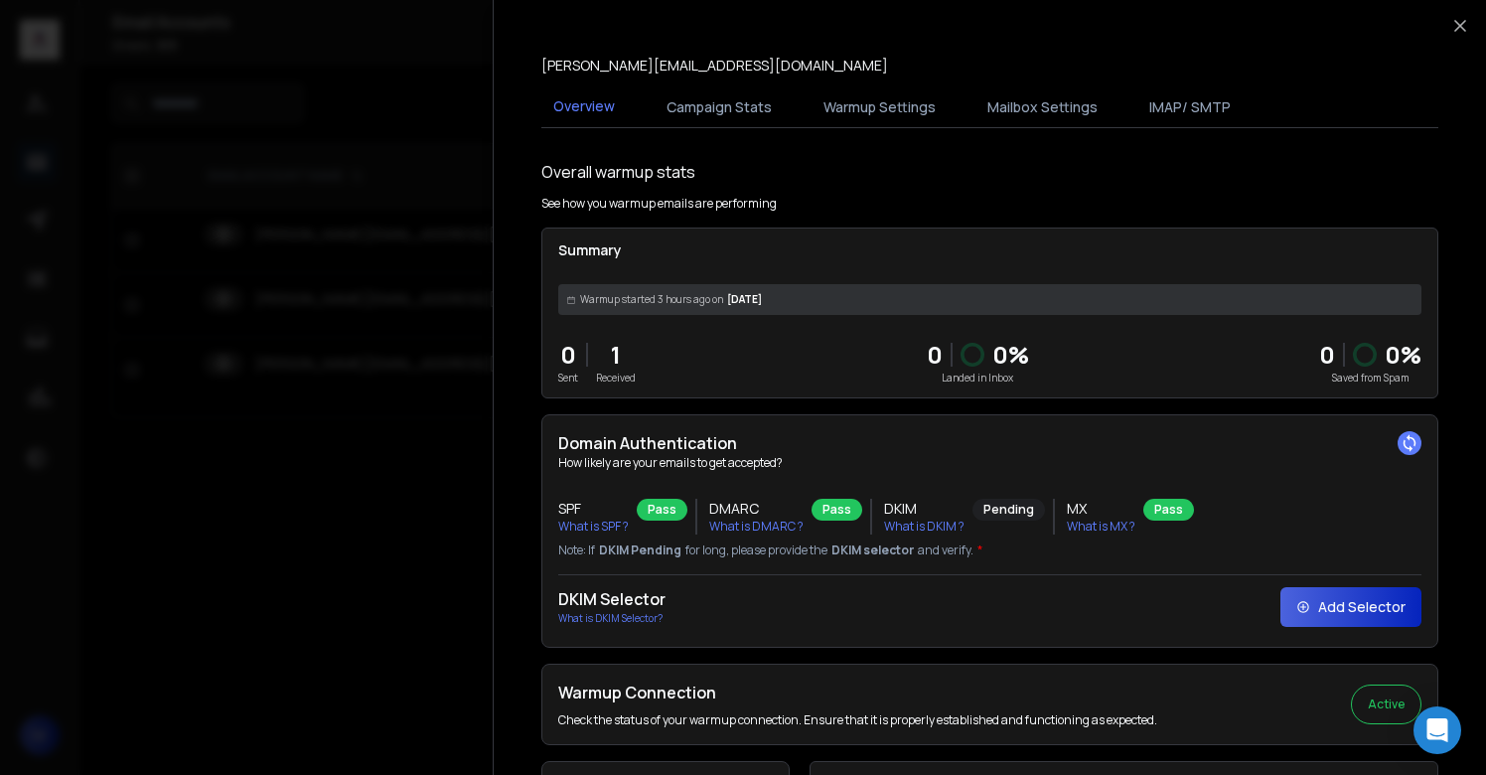
click at [357, 365] on div at bounding box center [743, 387] width 1486 height 775
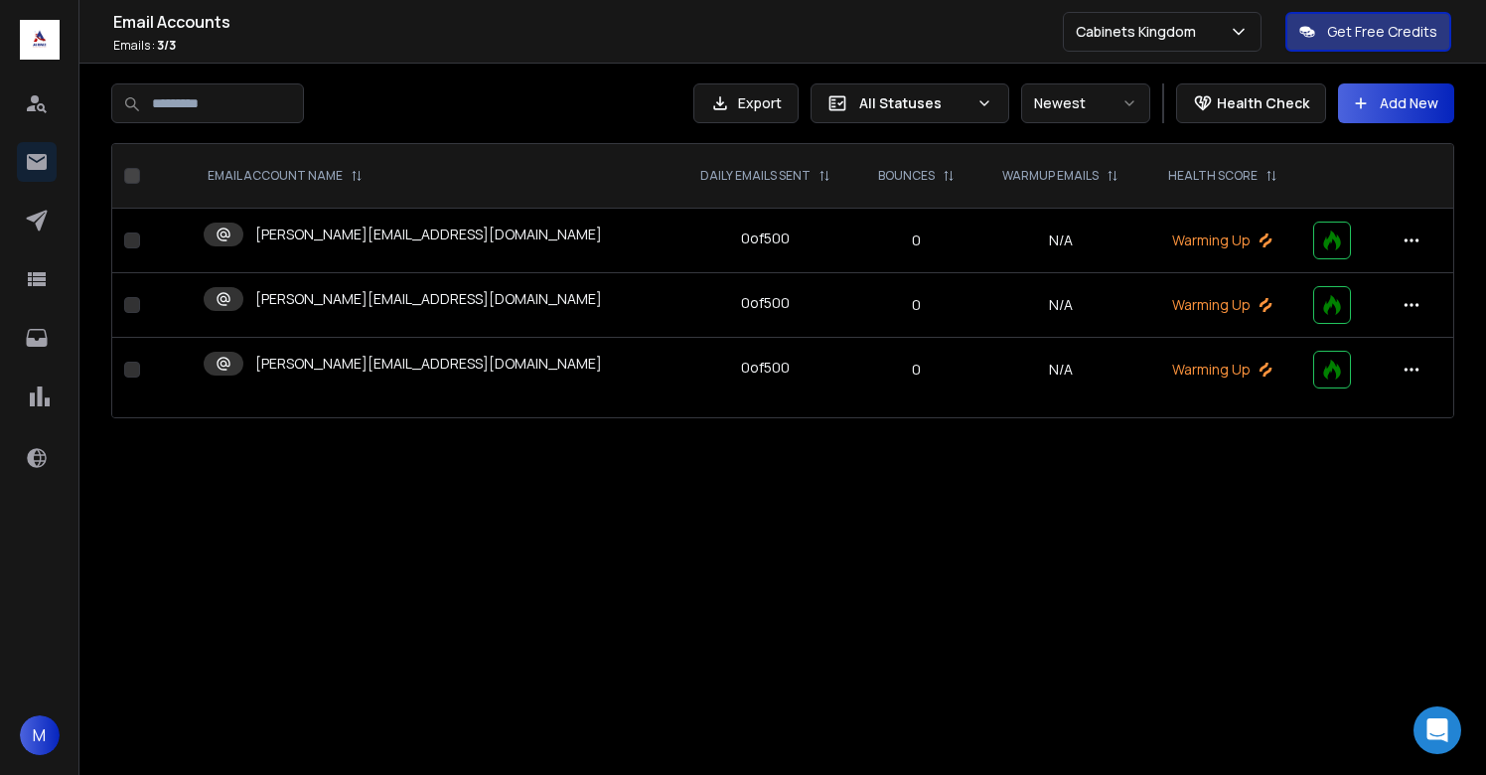
click at [132, 237] on button "button" at bounding box center [132, 240] width 16 height 16
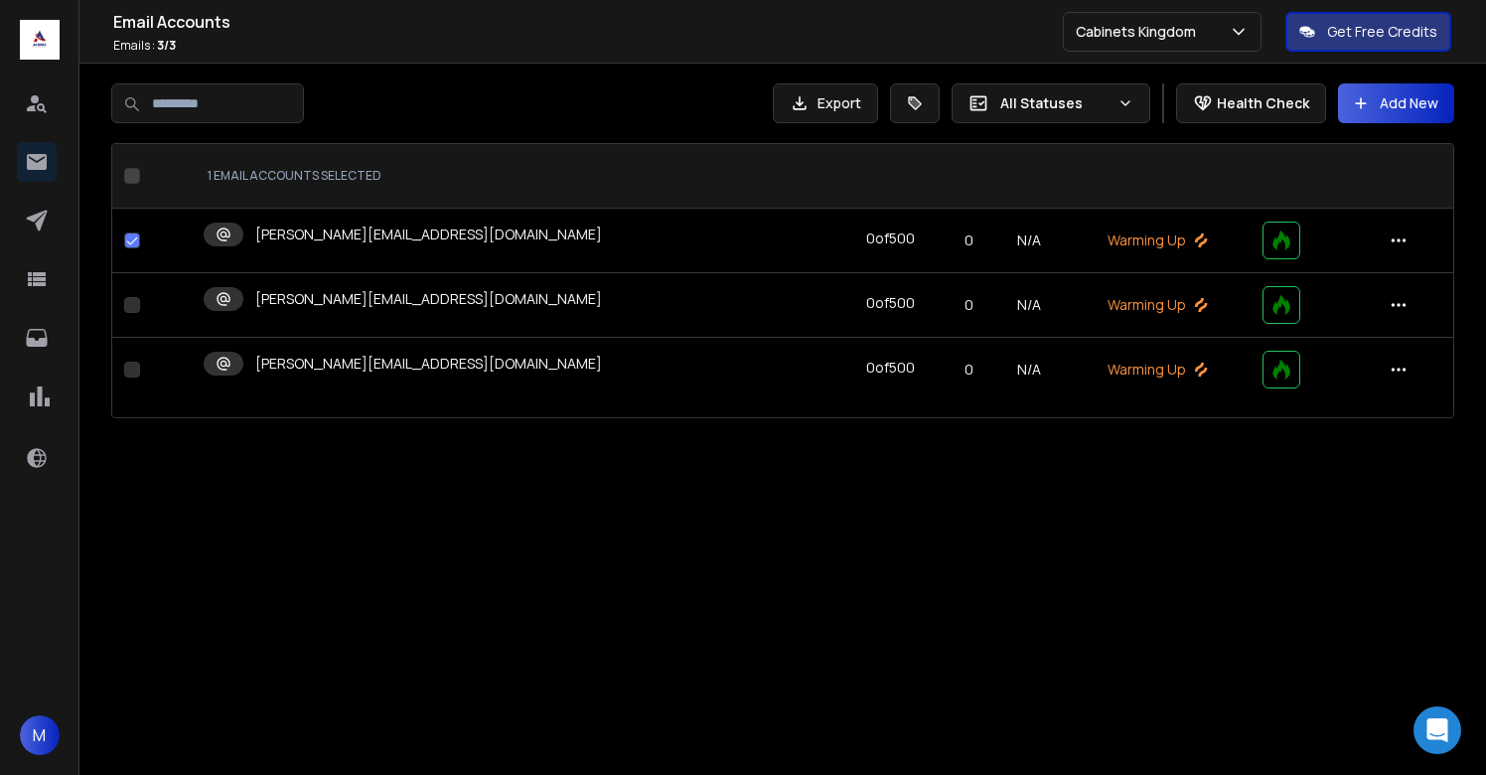
click at [132, 300] on button "button" at bounding box center [132, 305] width 16 height 16
click at [132, 362] on button "button" at bounding box center [132, 370] width 16 height 16
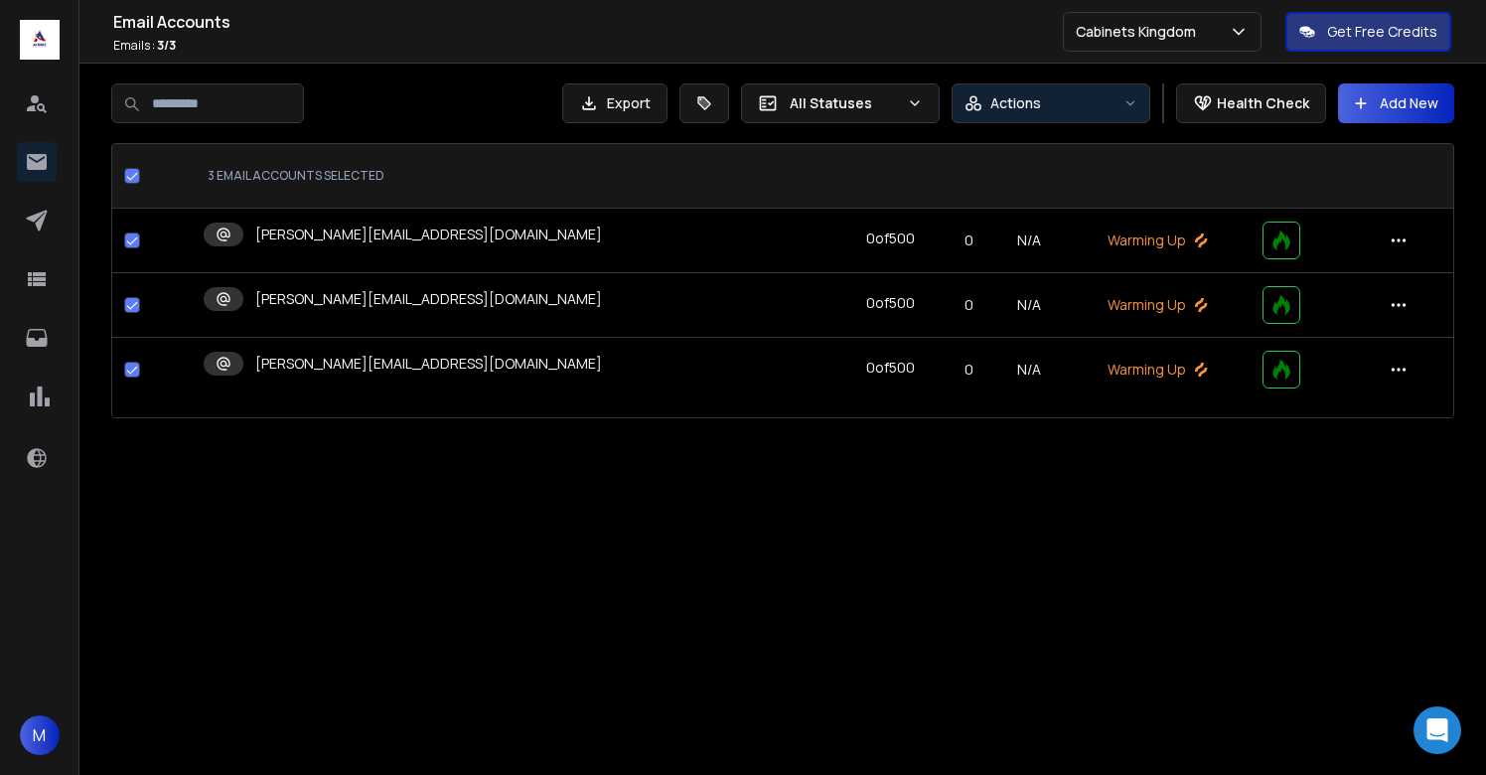
click at [1058, 102] on div "Actions" at bounding box center [1040, 103] width 151 height 20
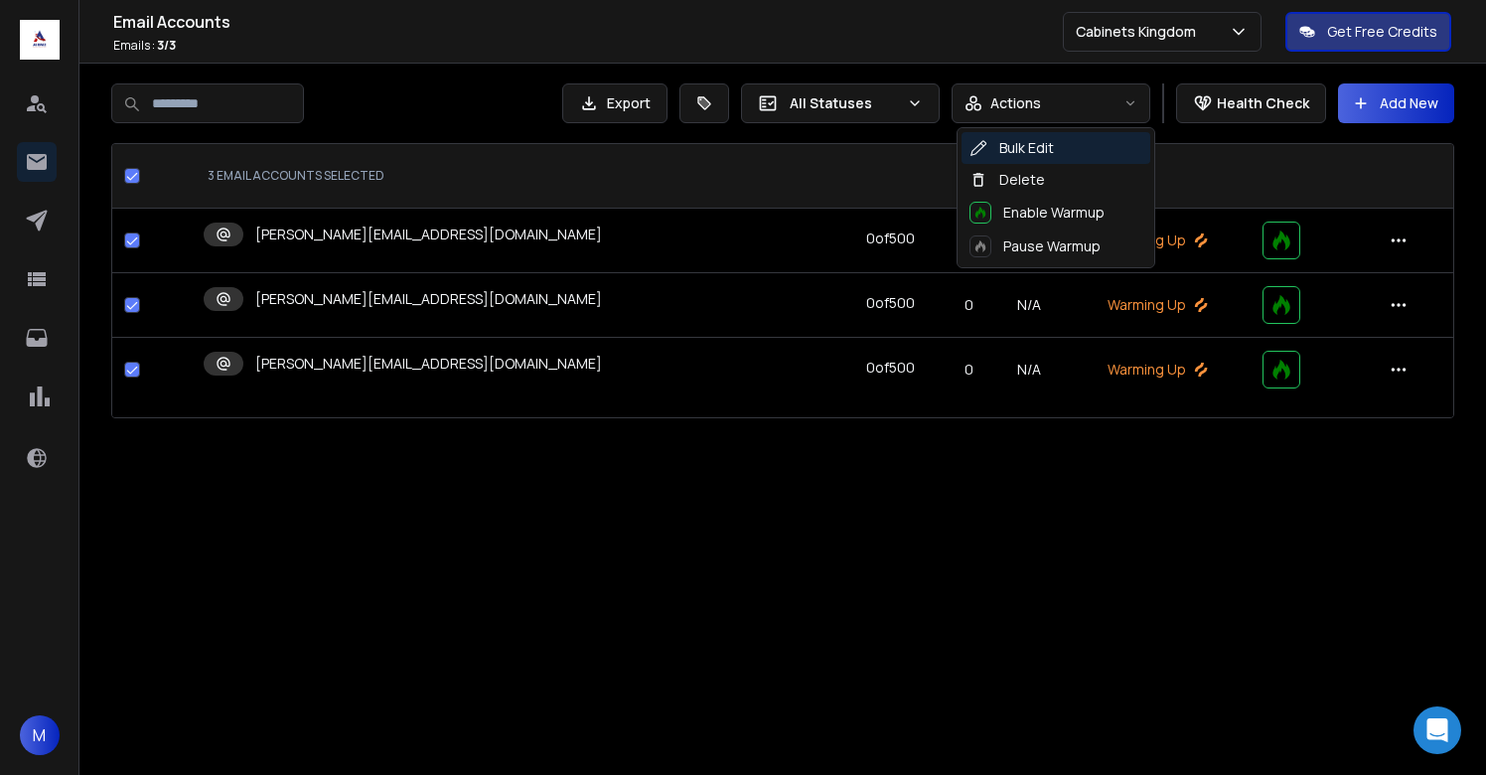
click at [1047, 158] on div "Bulk Edit" at bounding box center [1056, 148] width 189 height 32
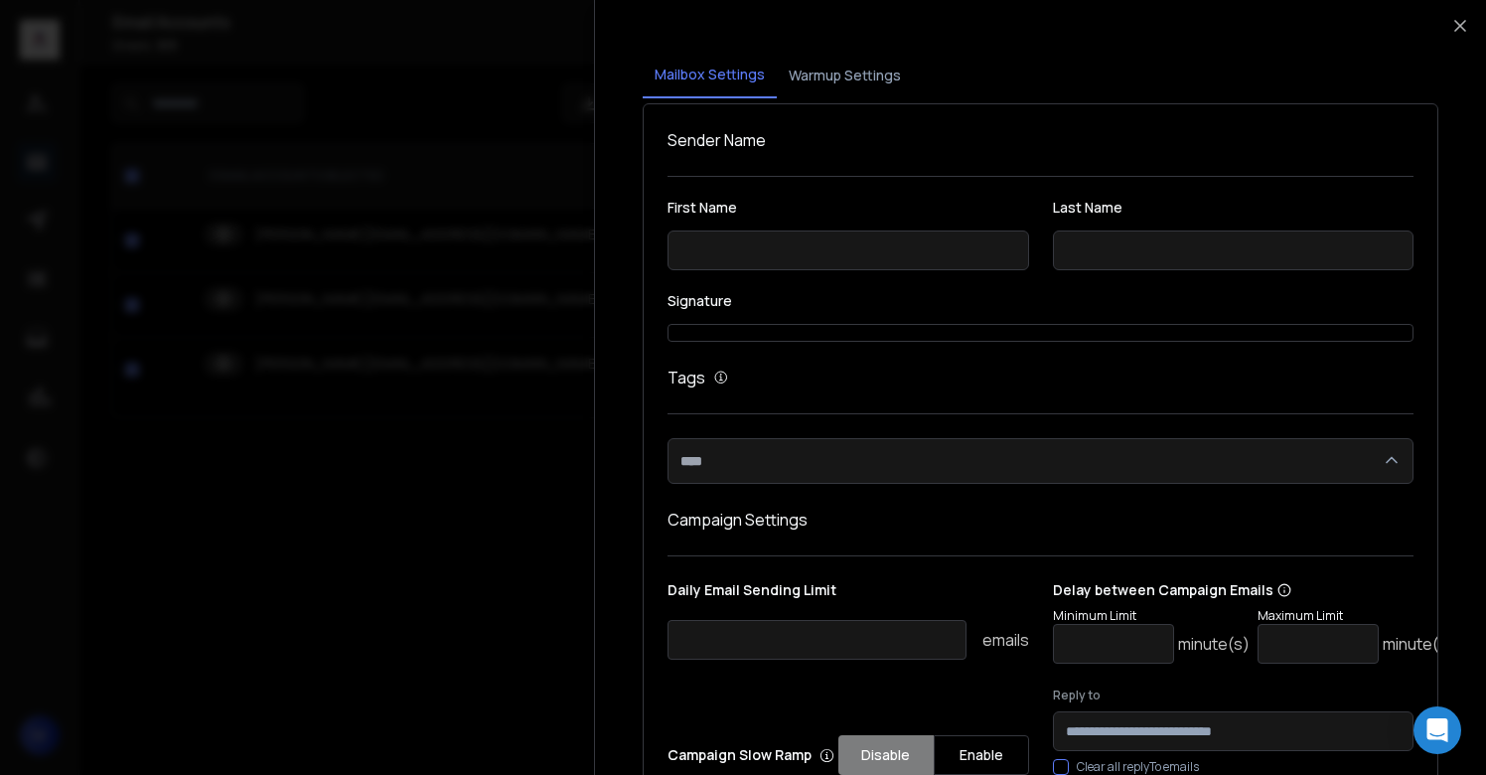
click at [851, 68] on button "Warmup Settings" at bounding box center [845, 76] width 136 height 44
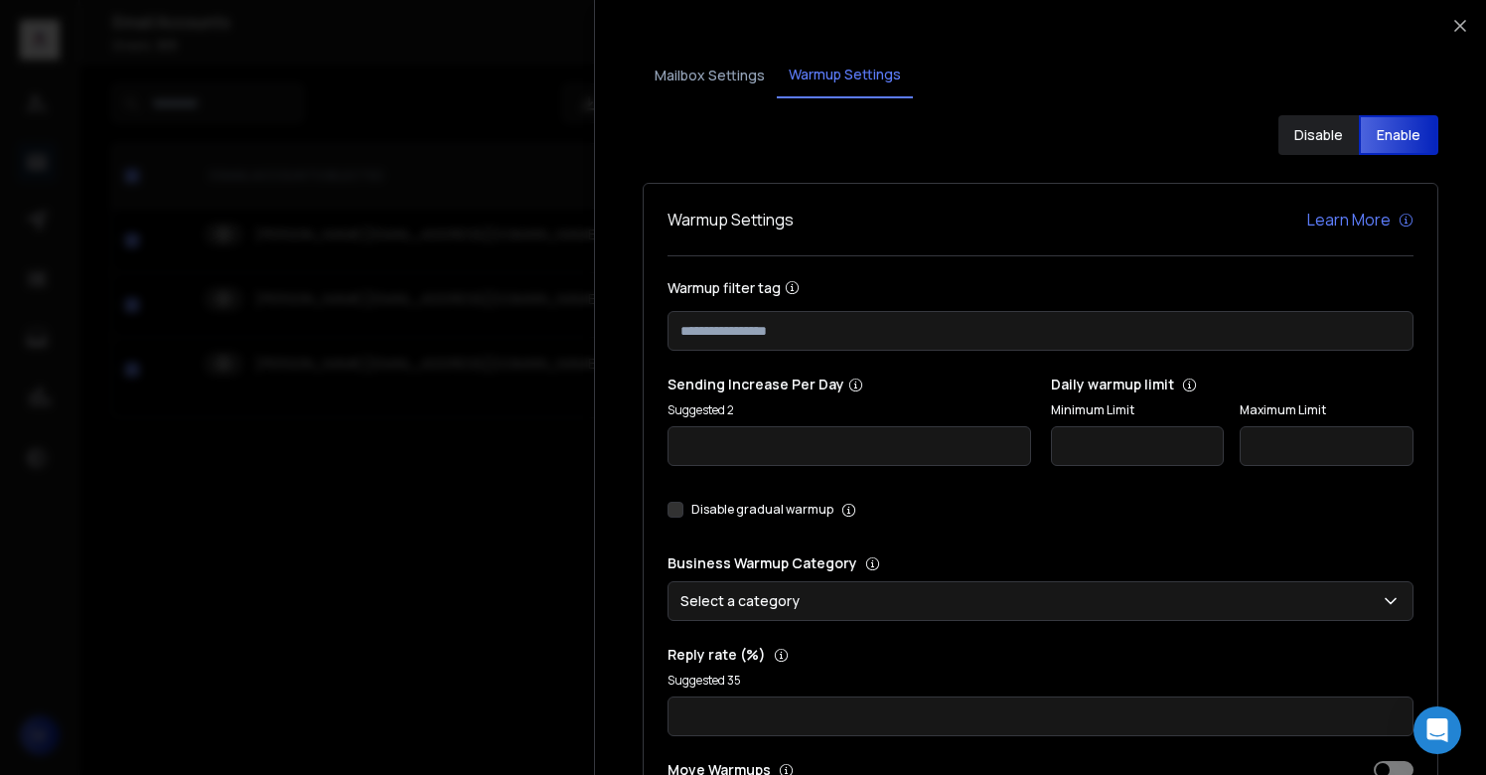
scroll to position [269, 0]
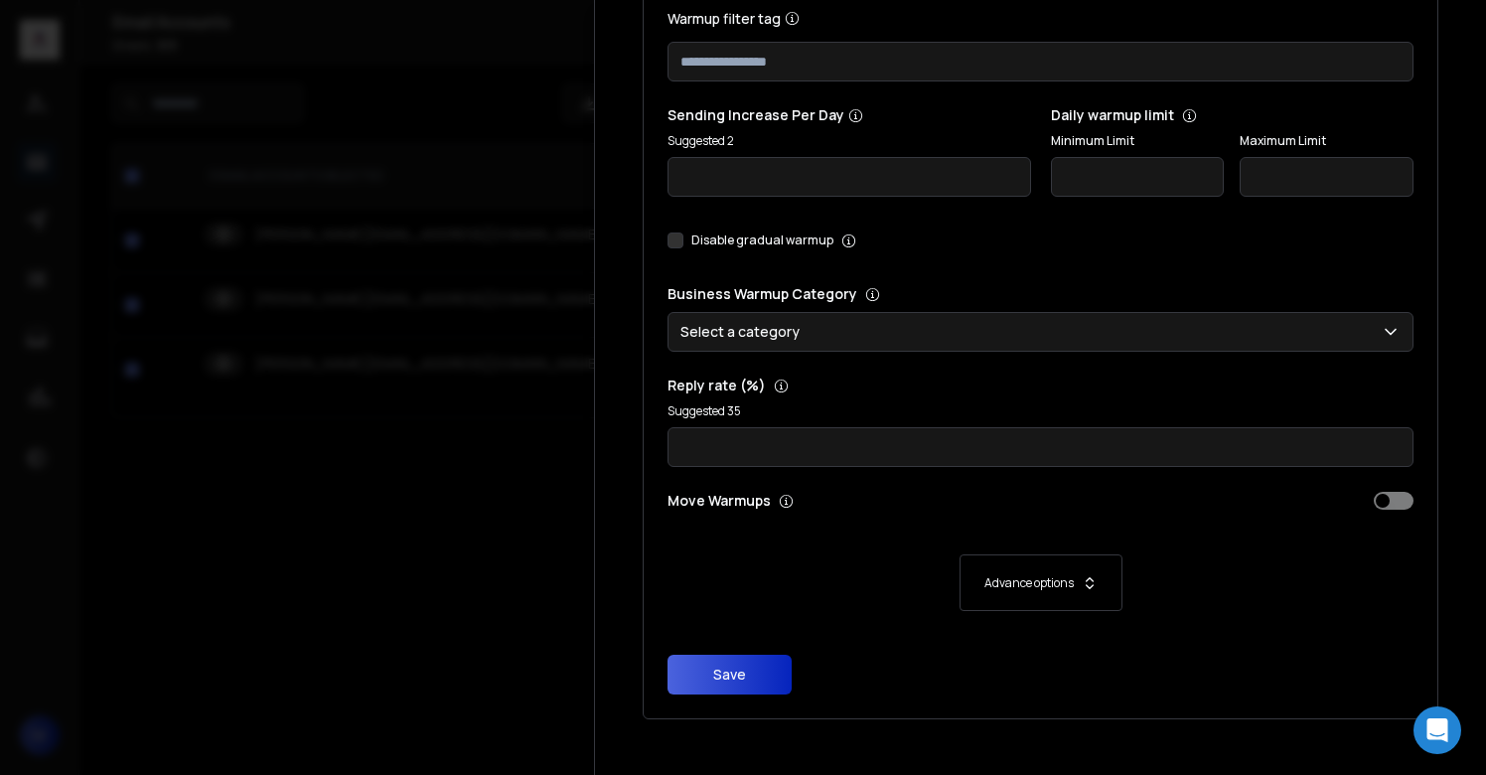
click at [671, 242] on button "Disable gradual warmup" at bounding box center [676, 240] width 16 height 16
click at [717, 673] on button "Save" at bounding box center [730, 675] width 124 height 40
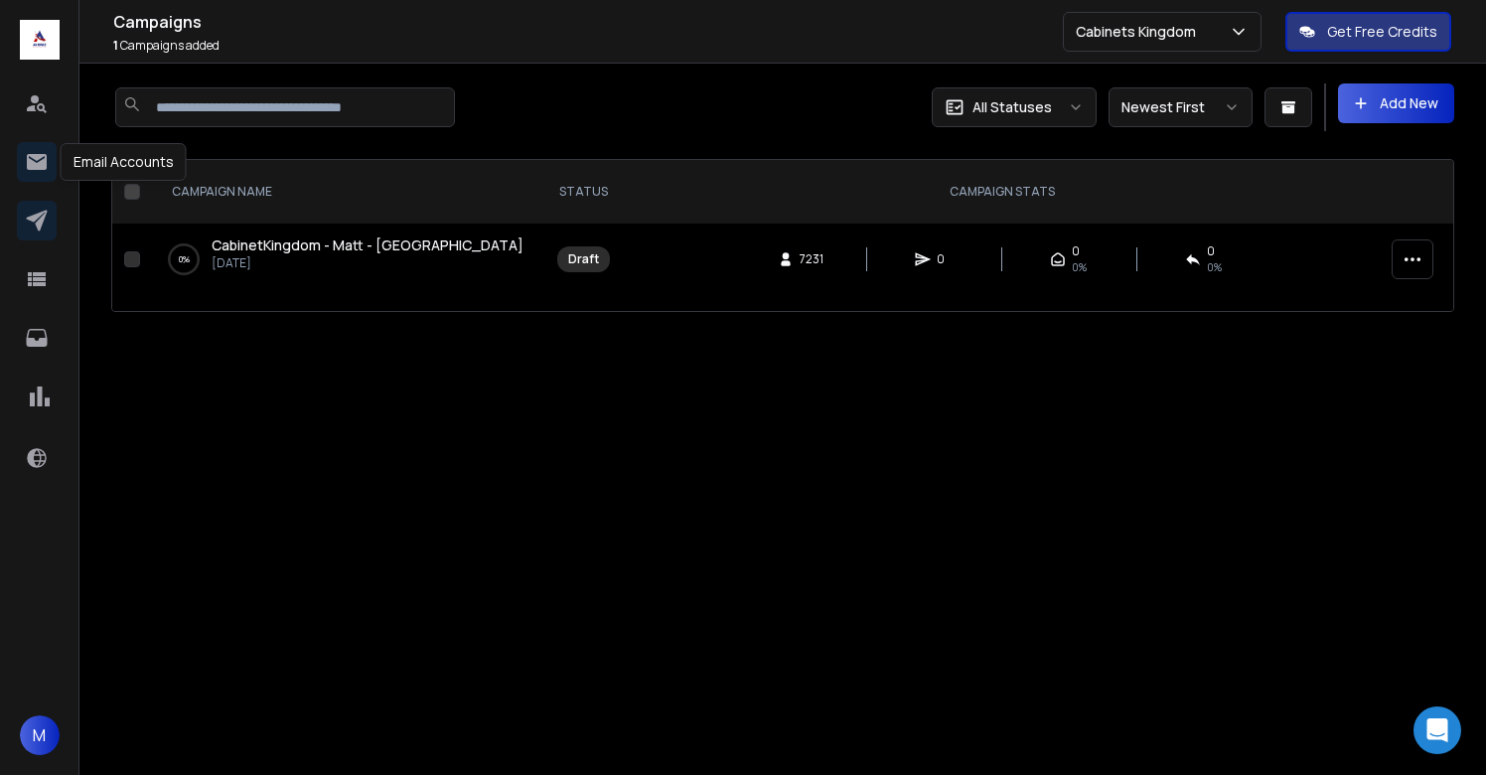
click at [41, 160] on icon at bounding box center [37, 162] width 20 height 16
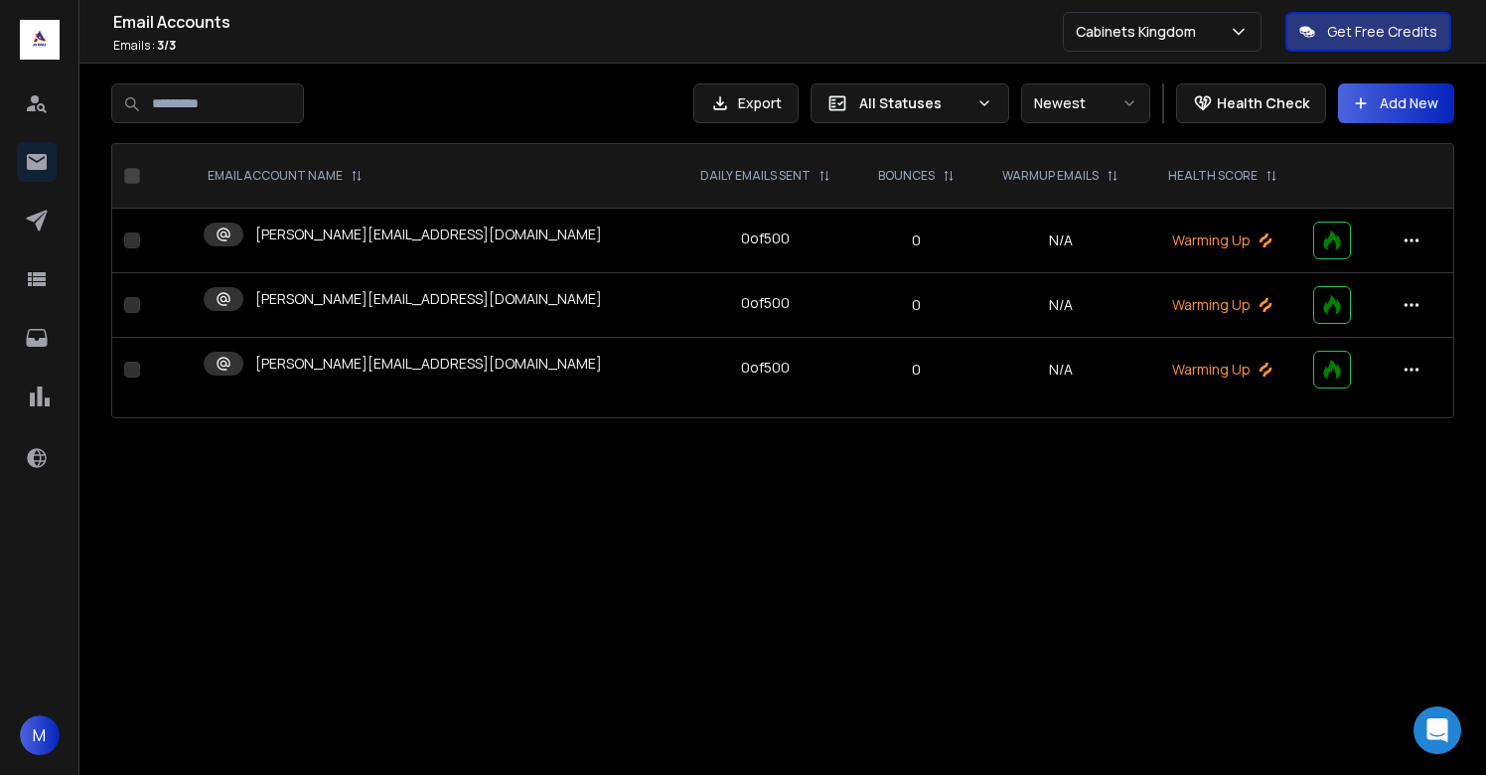
click at [432, 241] on p "[PERSON_NAME][EMAIL_ADDRESS][DOMAIN_NAME]" at bounding box center [428, 235] width 347 height 20
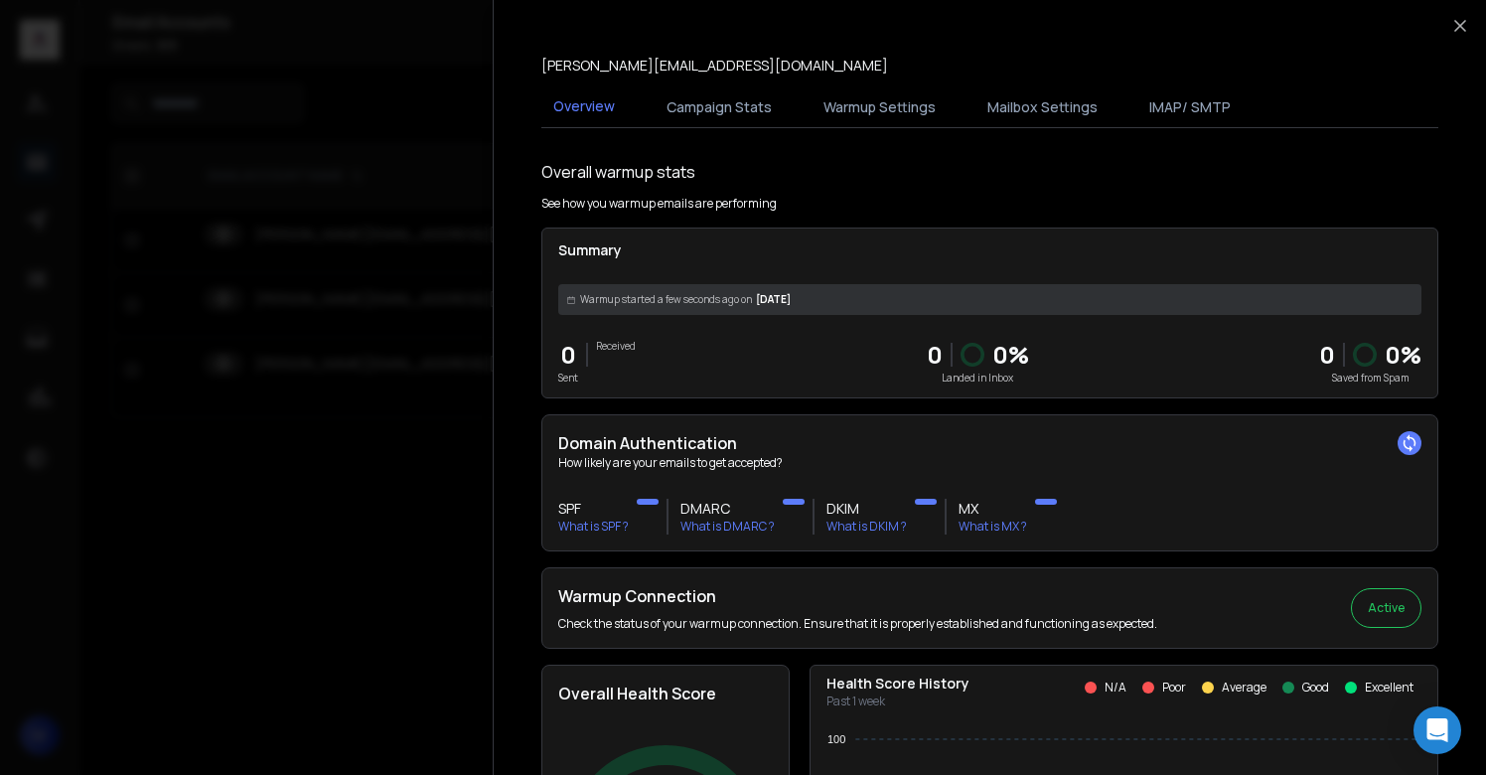
click at [351, 528] on div at bounding box center [743, 387] width 1486 height 775
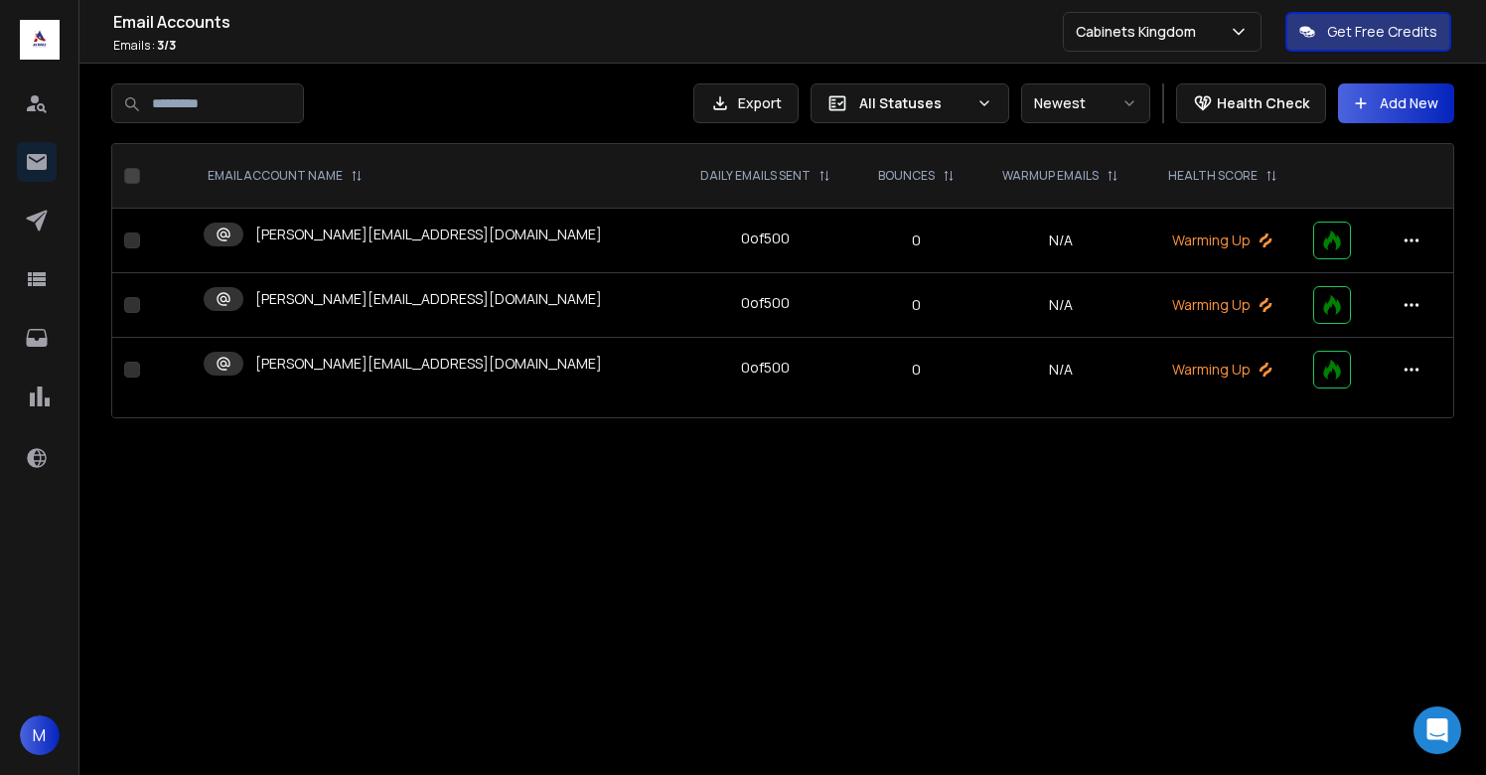
click at [368, 304] on p "[PERSON_NAME][EMAIL_ADDRESS][DOMAIN_NAME]" at bounding box center [428, 299] width 347 height 20
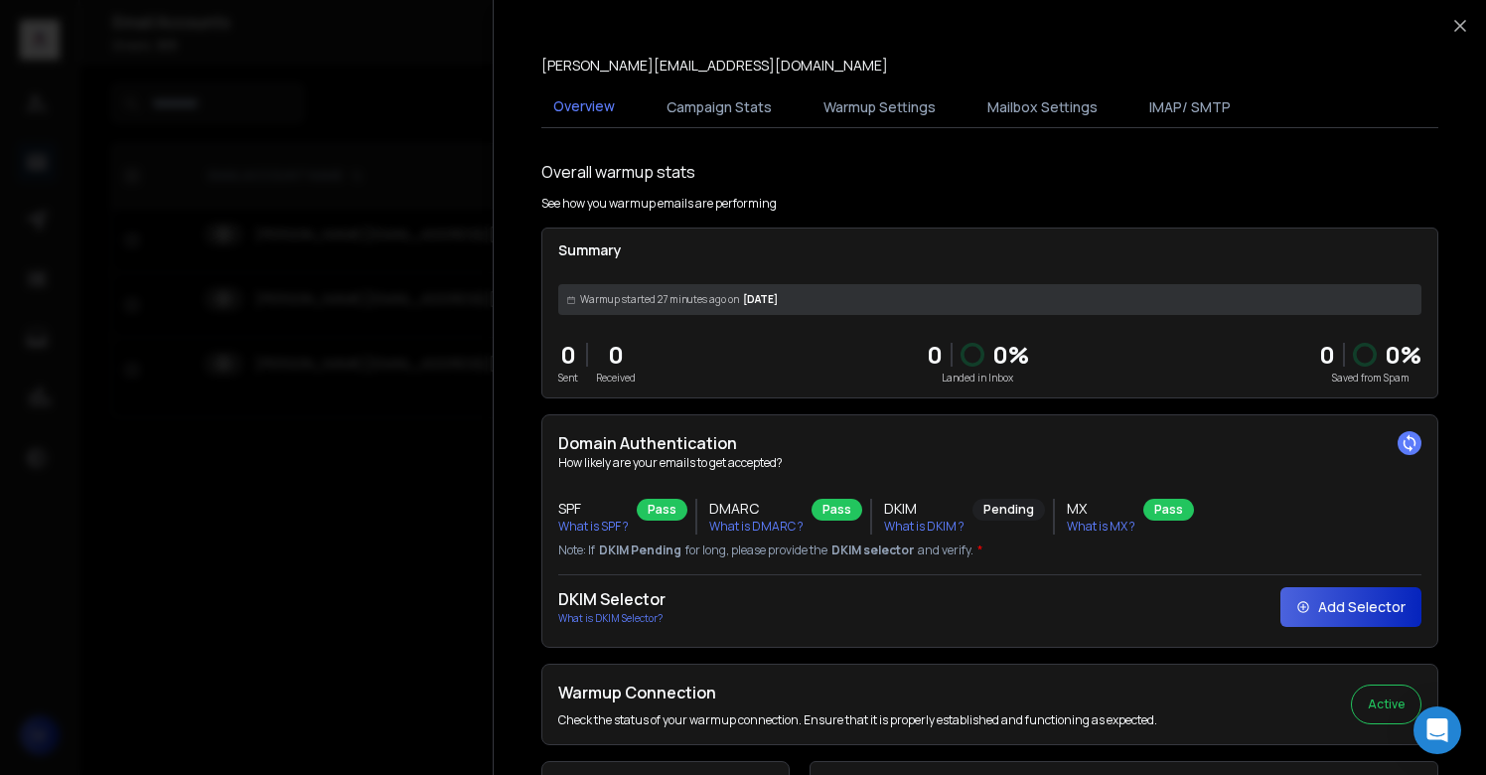
click at [382, 425] on div at bounding box center [743, 387] width 1486 height 775
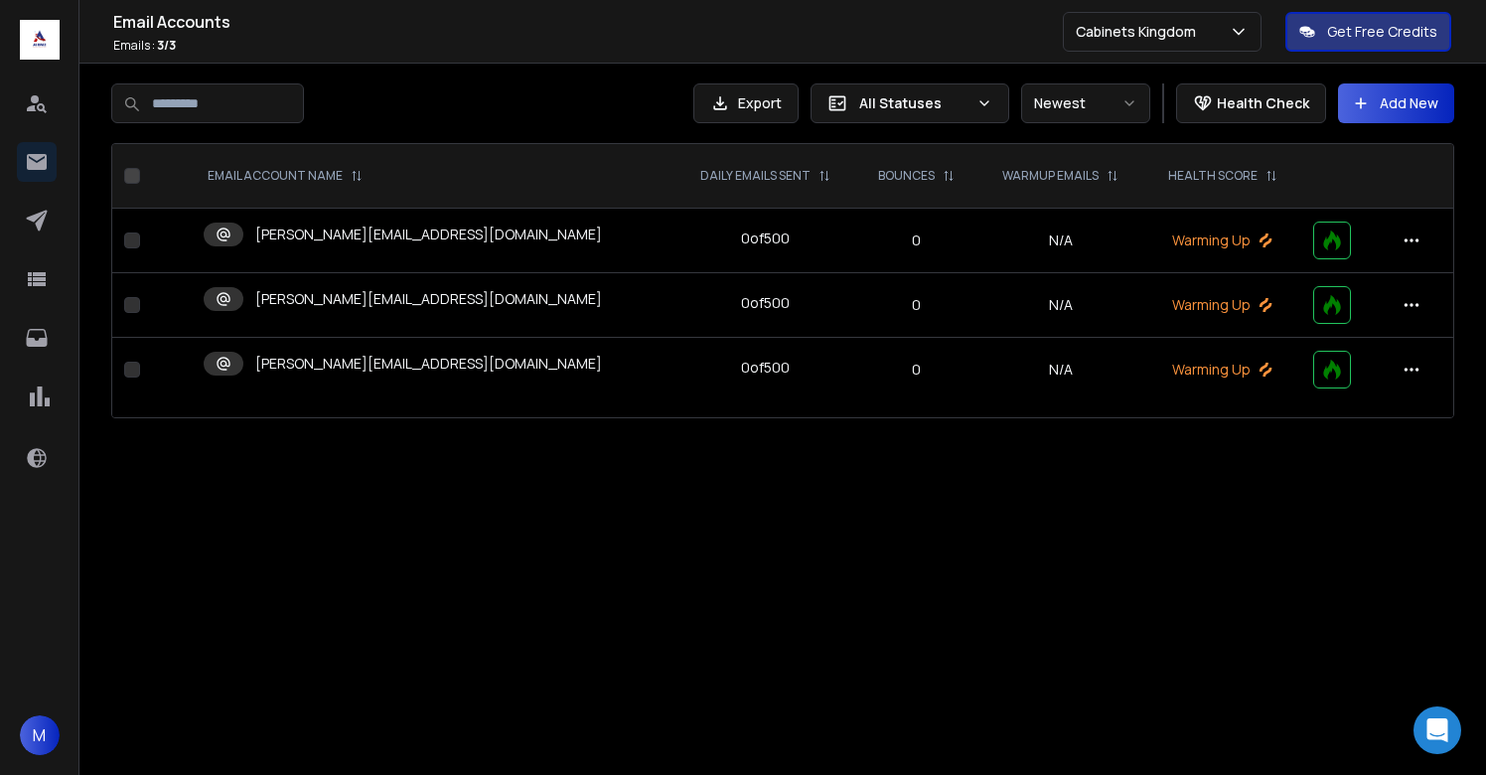
click at [398, 362] on p "[PERSON_NAME][EMAIL_ADDRESS][DOMAIN_NAME]" at bounding box center [428, 364] width 347 height 20
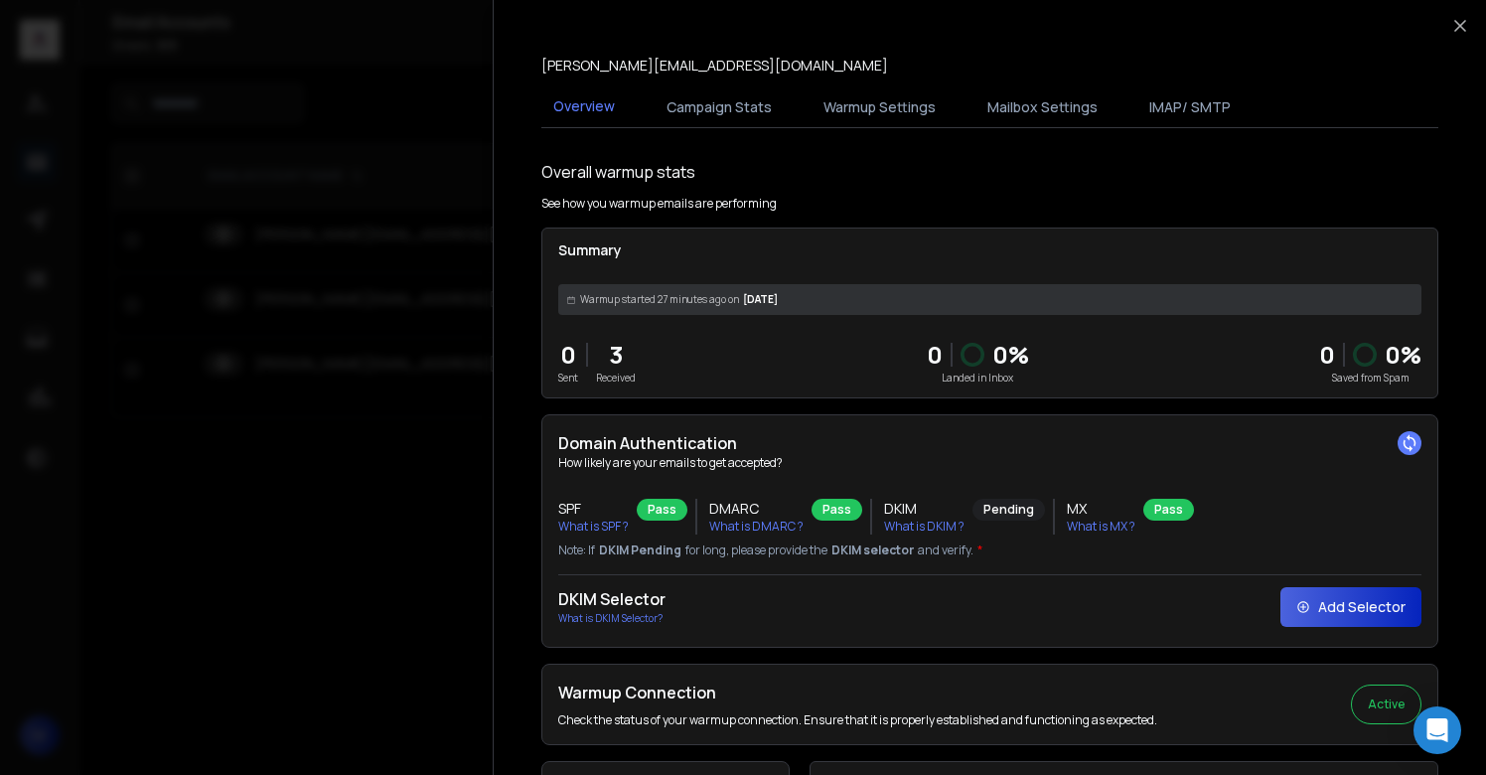
click at [356, 459] on div at bounding box center [743, 387] width 1486 height 775
